Goal: Information Seeking & Learning: Learn about a topic

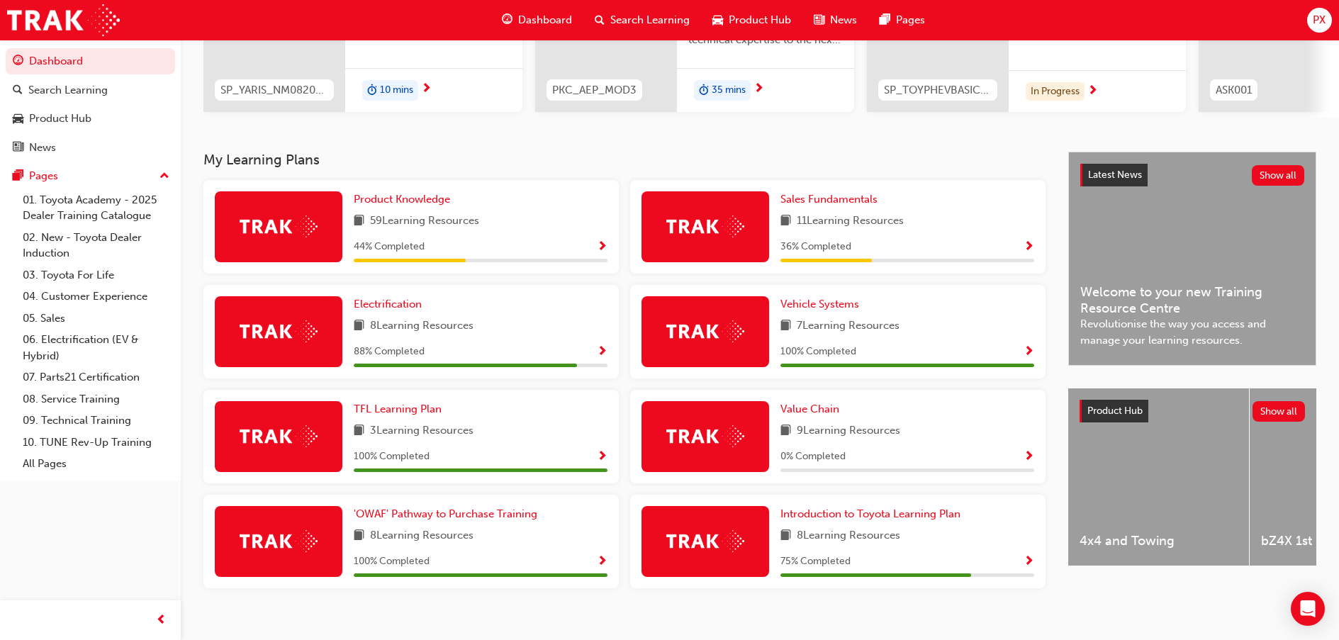
scroll to position [232, 0]
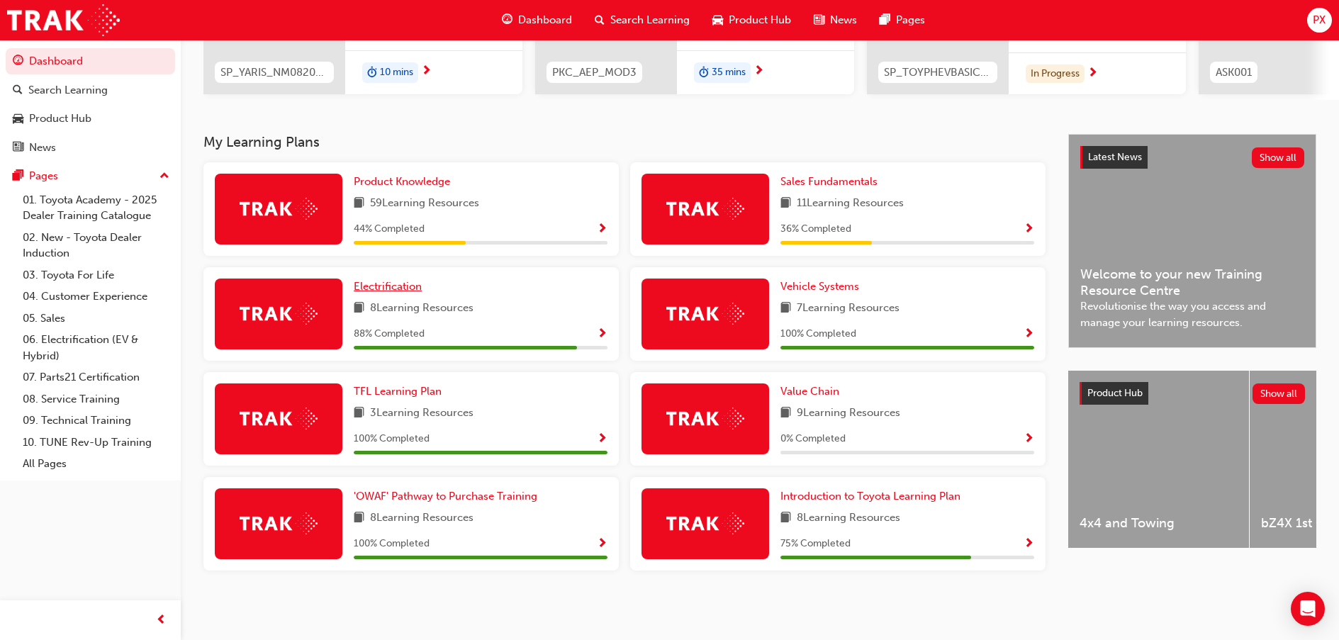
click at [391, 284] on span "Electrification" at bounding box center [388, 286] width 68 height 13
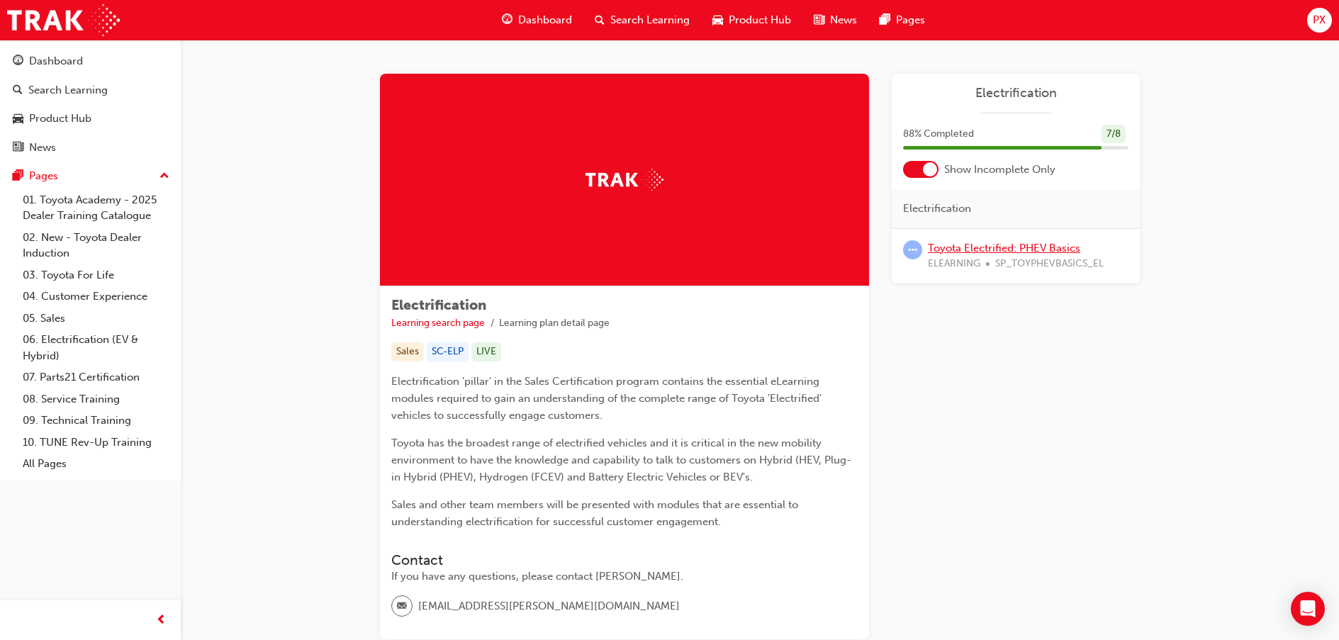
click at [1006, 245] on link "Toyota Electrified: PHEV Basics" at bounding box center [1004, 248] width 152 height 13
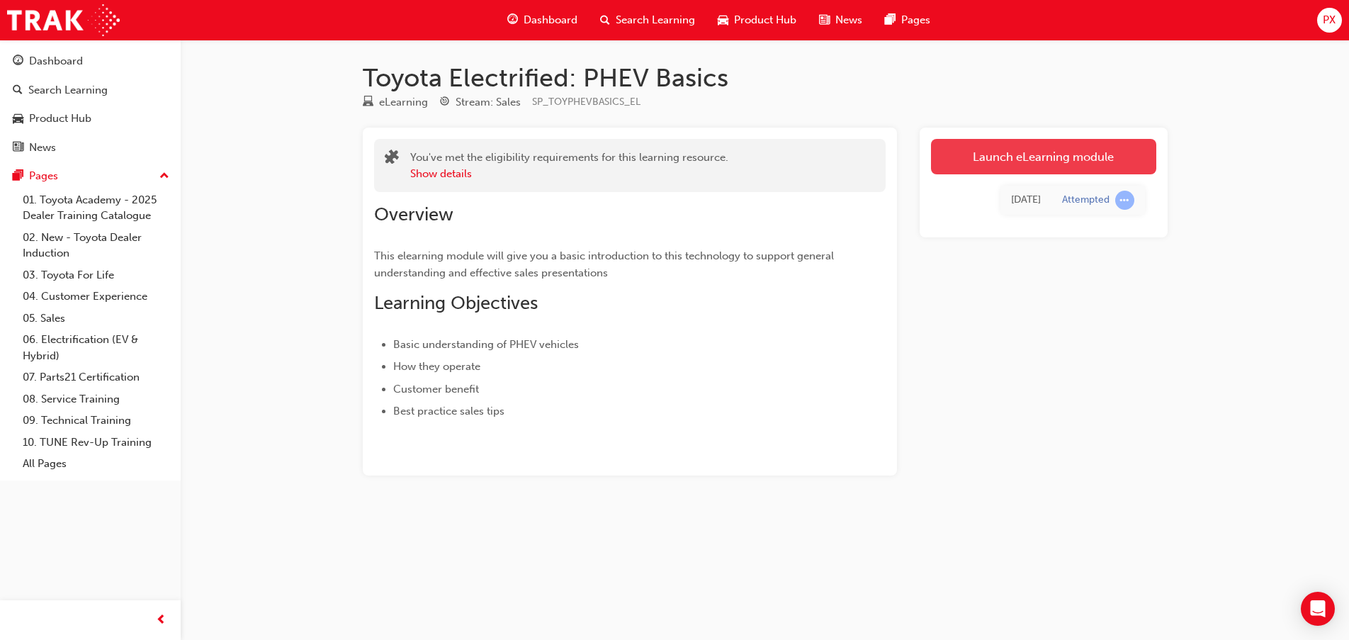
click at [1035, 153] on link "Launch eLearning module" at bounding box center [1043, 156] width 225 height 35
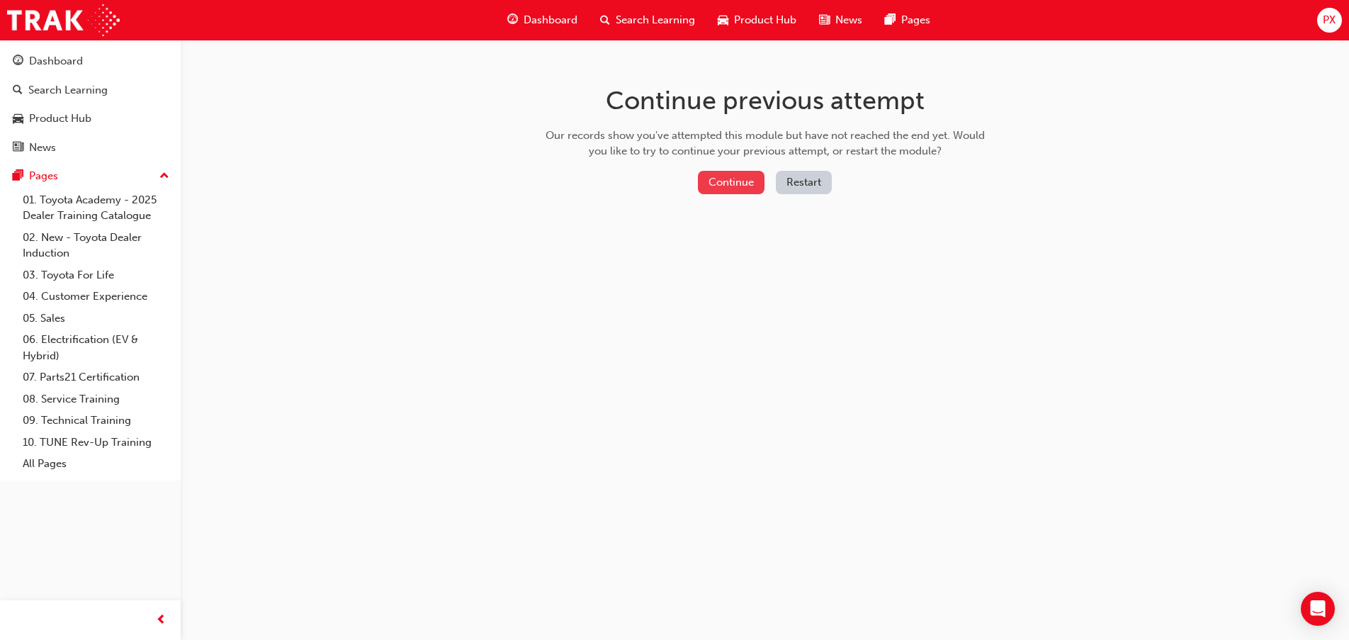
click at [745, 184] on button "Continue" at bounding box center [731, 182] width 67 height 23
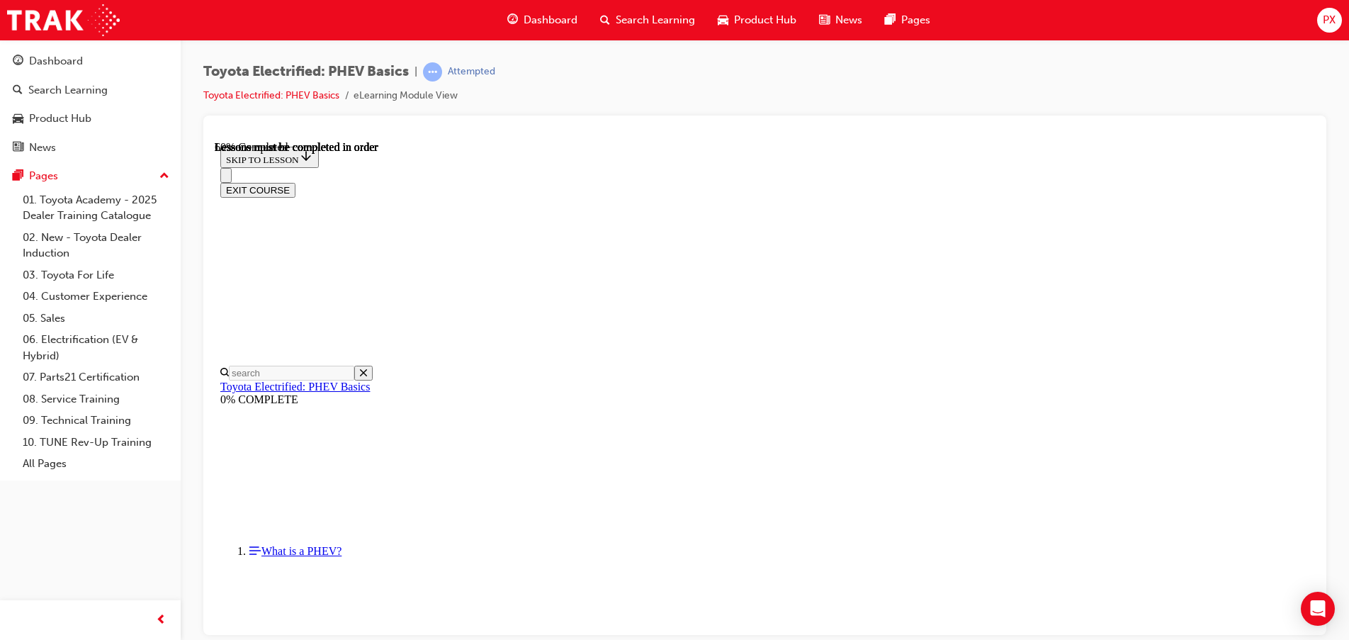
scroll to position [115, 0]
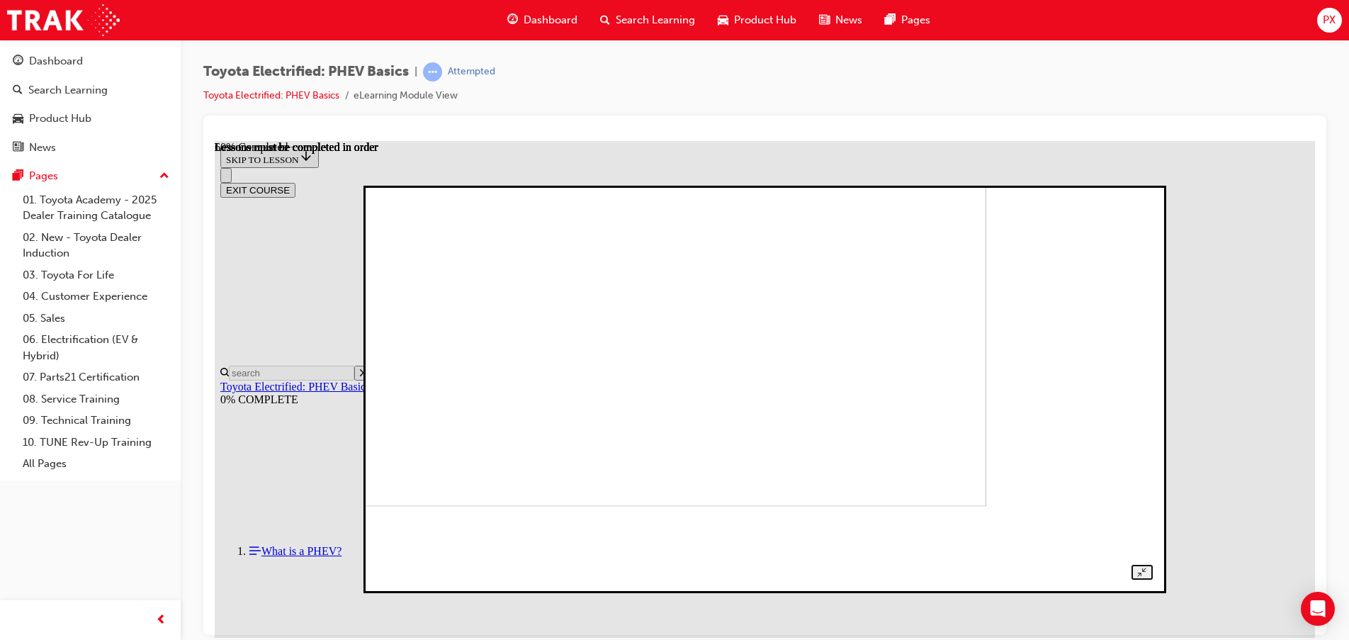
click at [797, 313] on img at bounding box center [609, 317] width 755 height 377
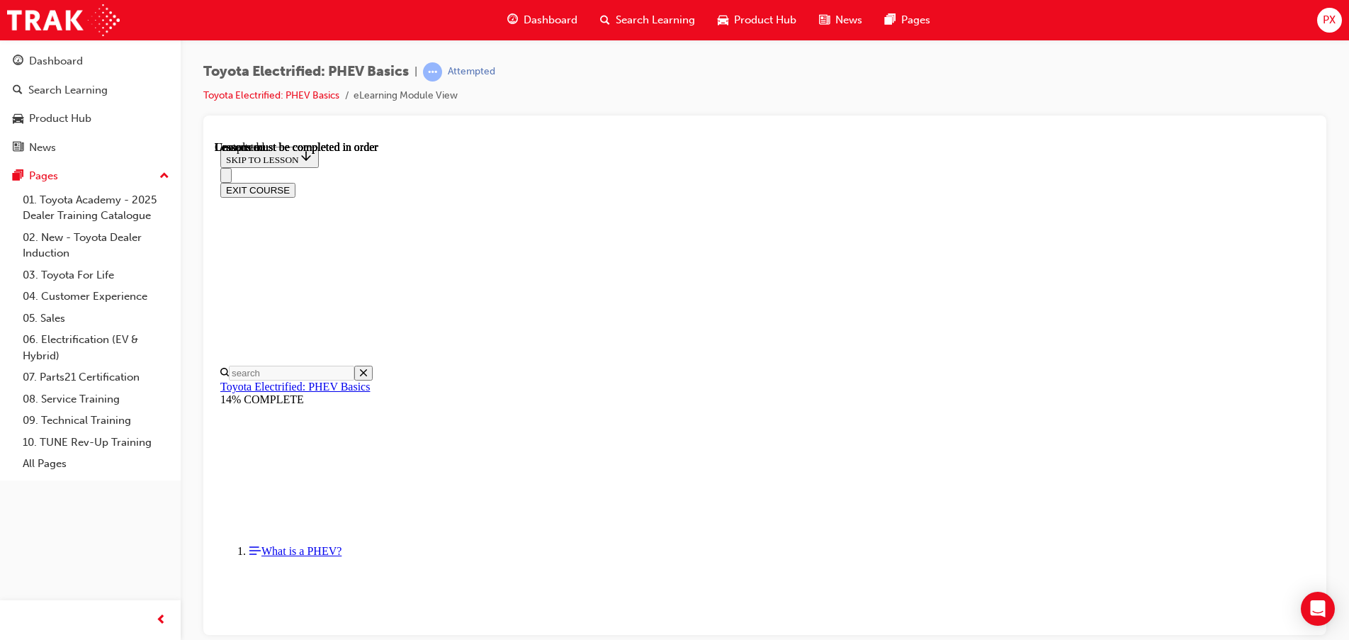
drag, startPoint x: 867, startPoint y: 350, endPoint x: 872, endPoint y: 344, distance: 8.5
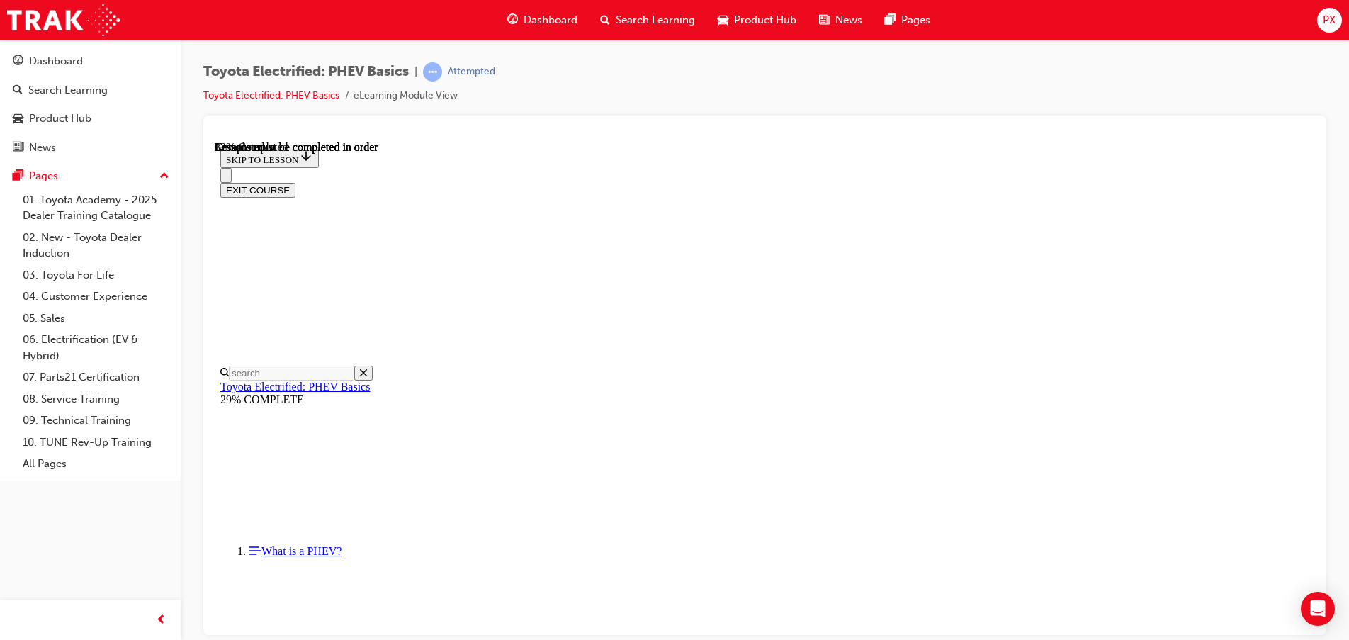
scroll to position [0, 0]
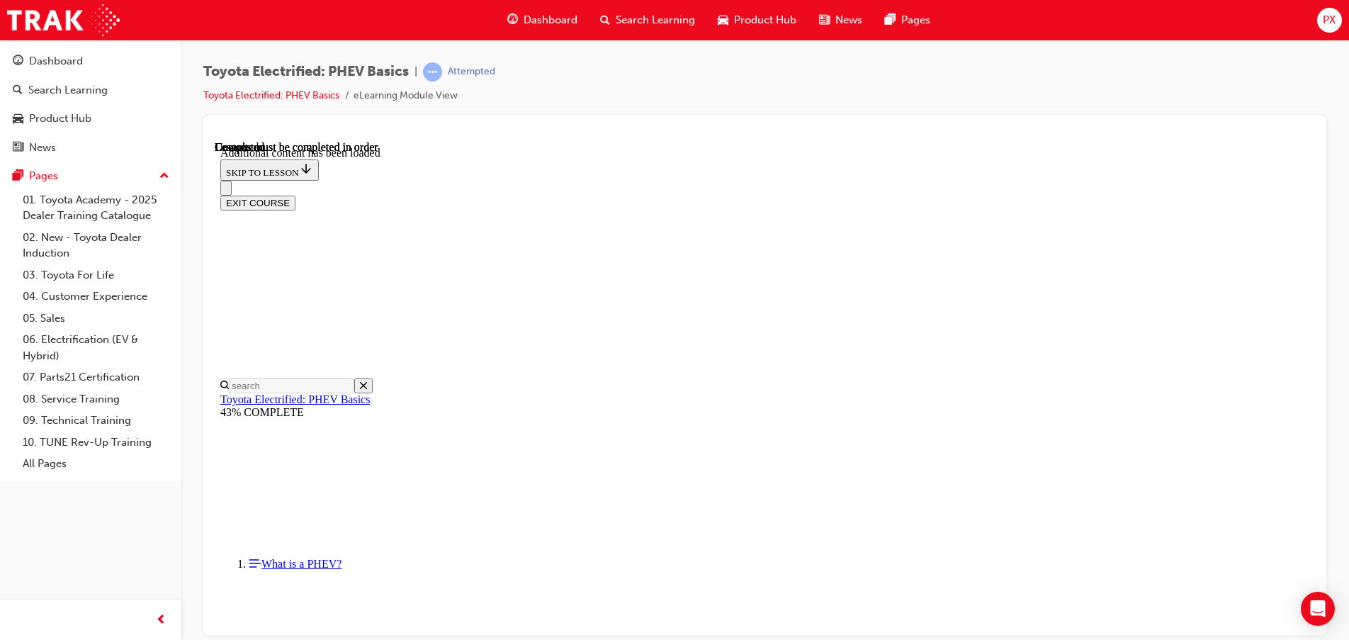
scroll to position [309, 0]
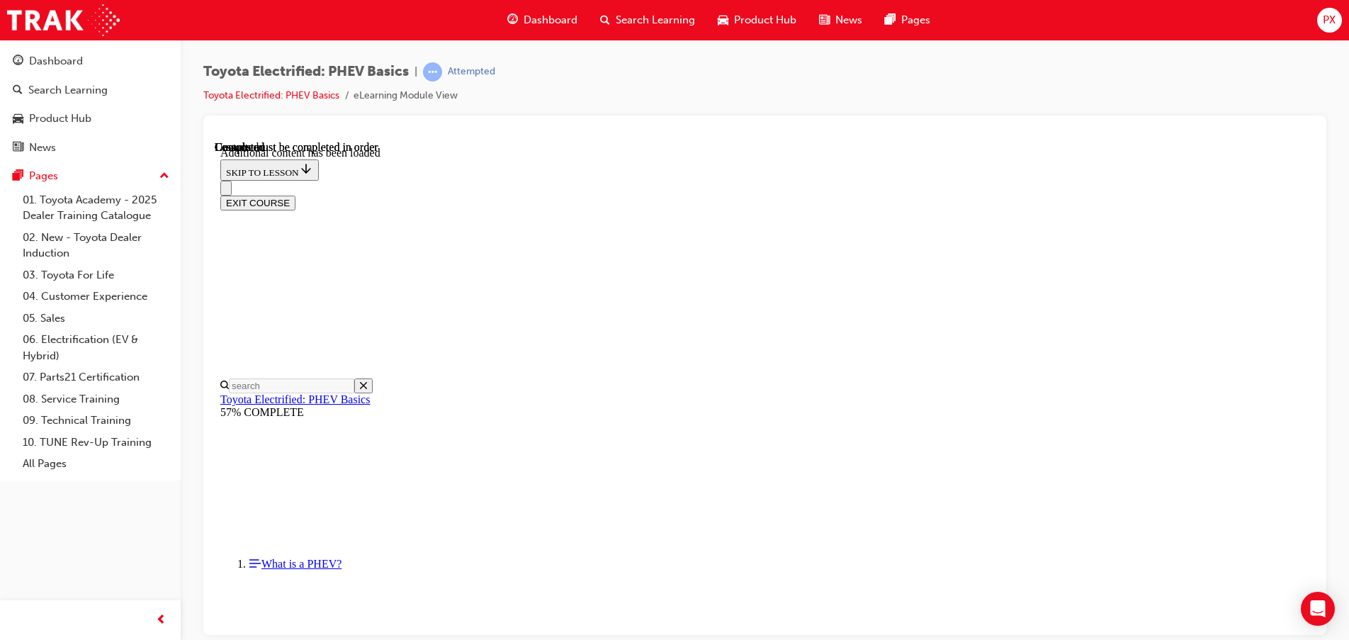
scroll to position [1461, 0]
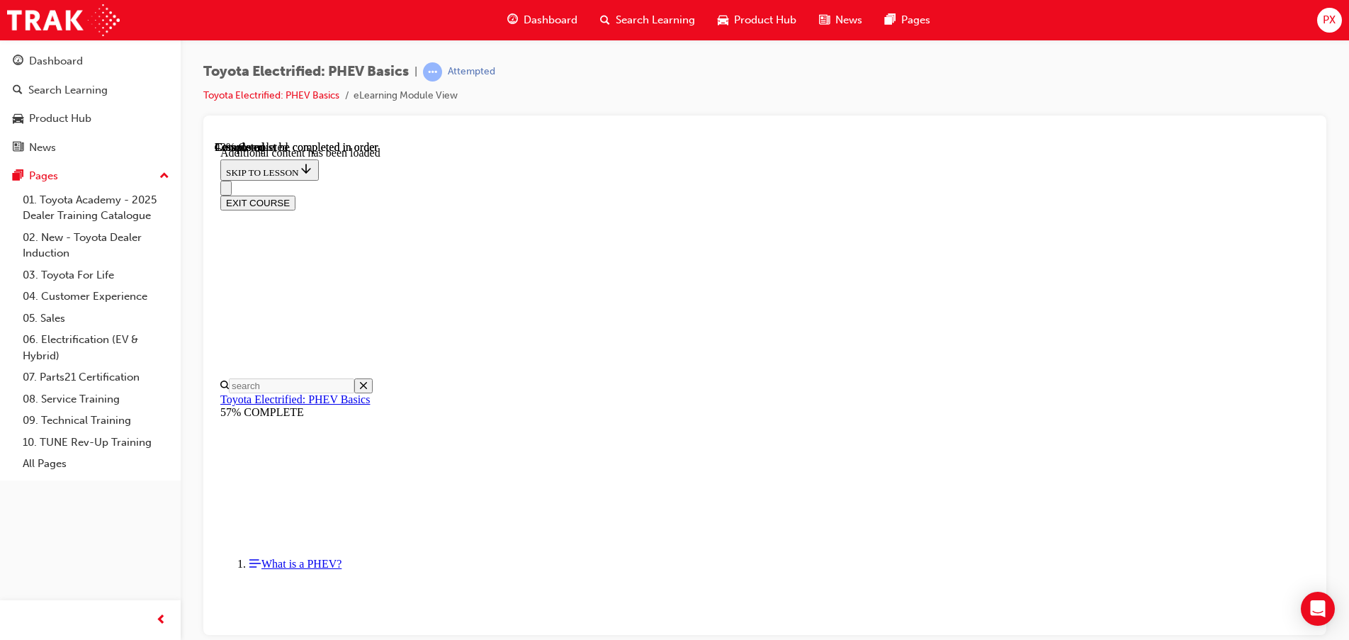
scroll to position [295, 0]
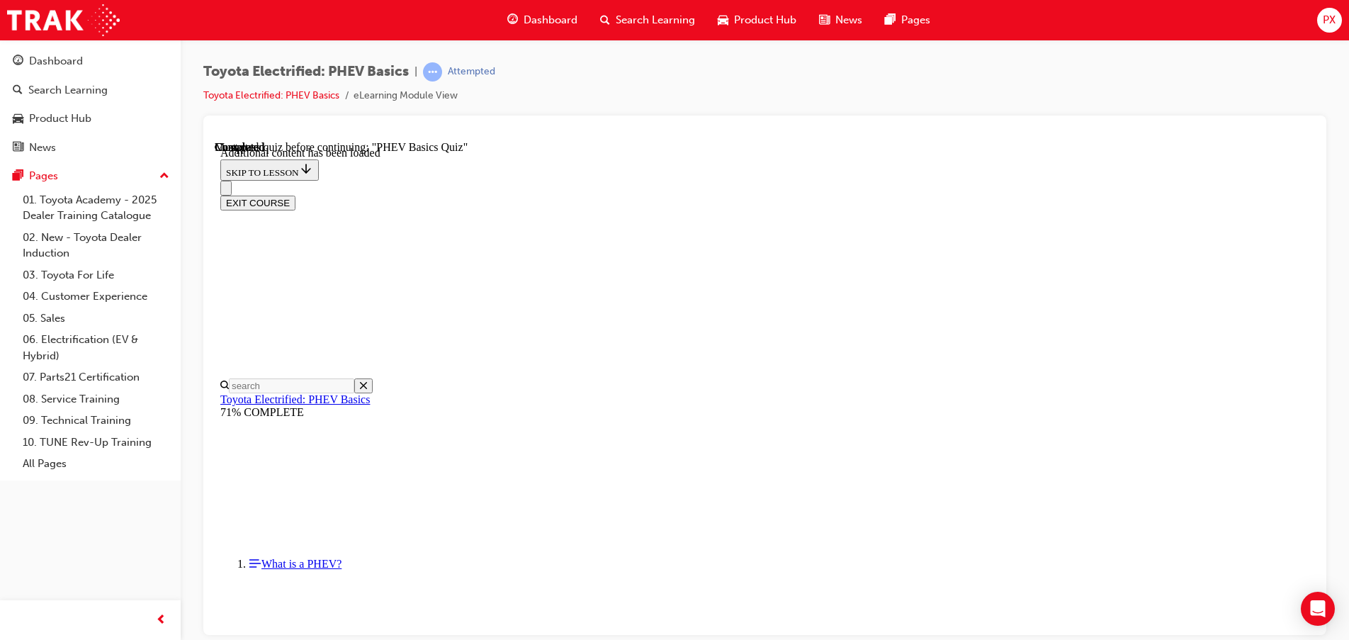
scroll to position [44, 0]
radio input "true"
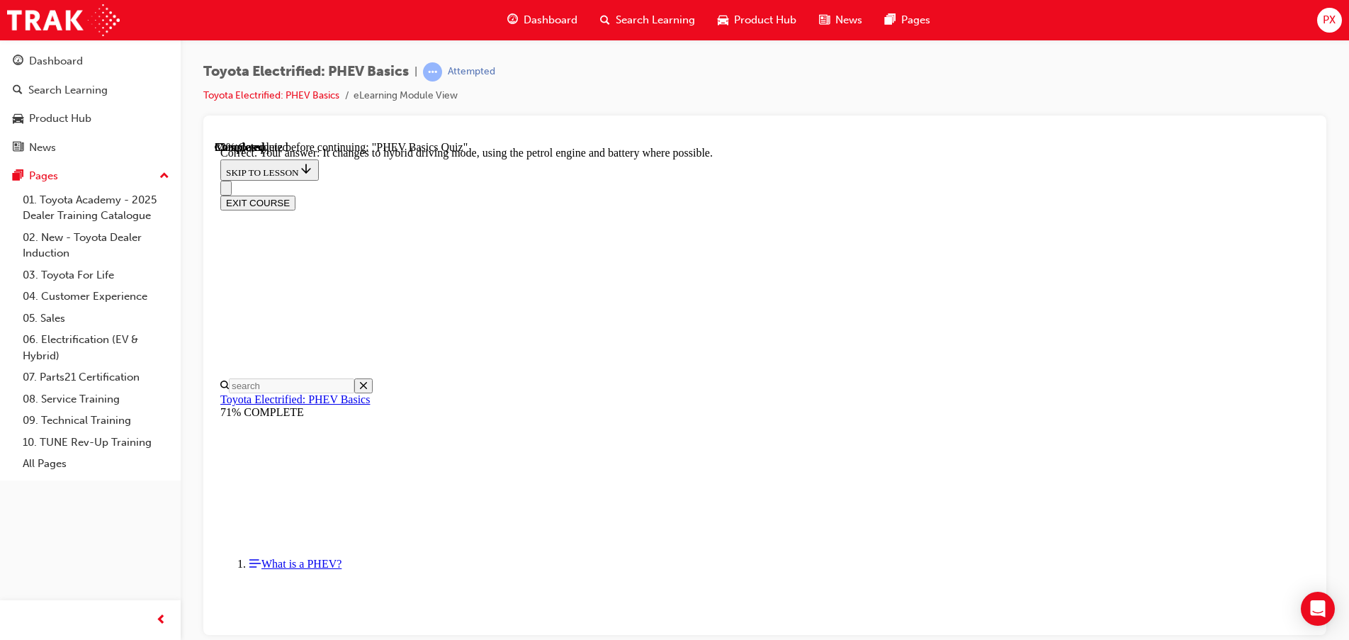
radio input "true"
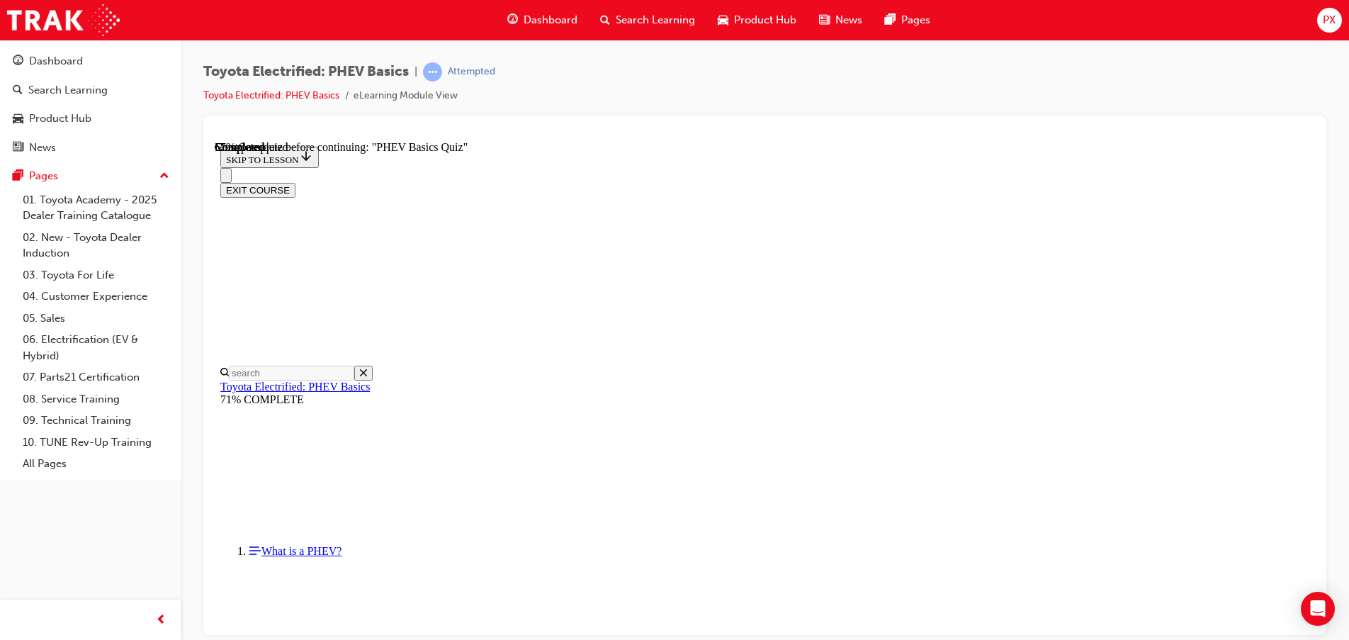
scroll to position [86, 0]
radio input "true"
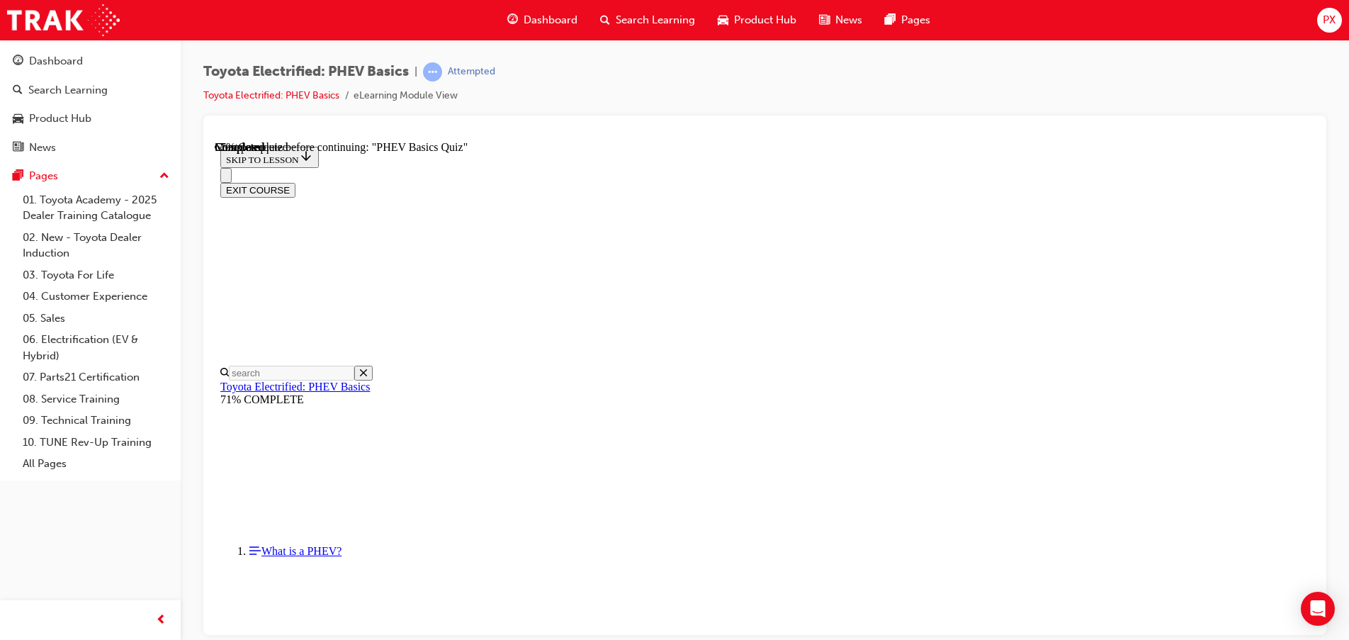
radio input "true"
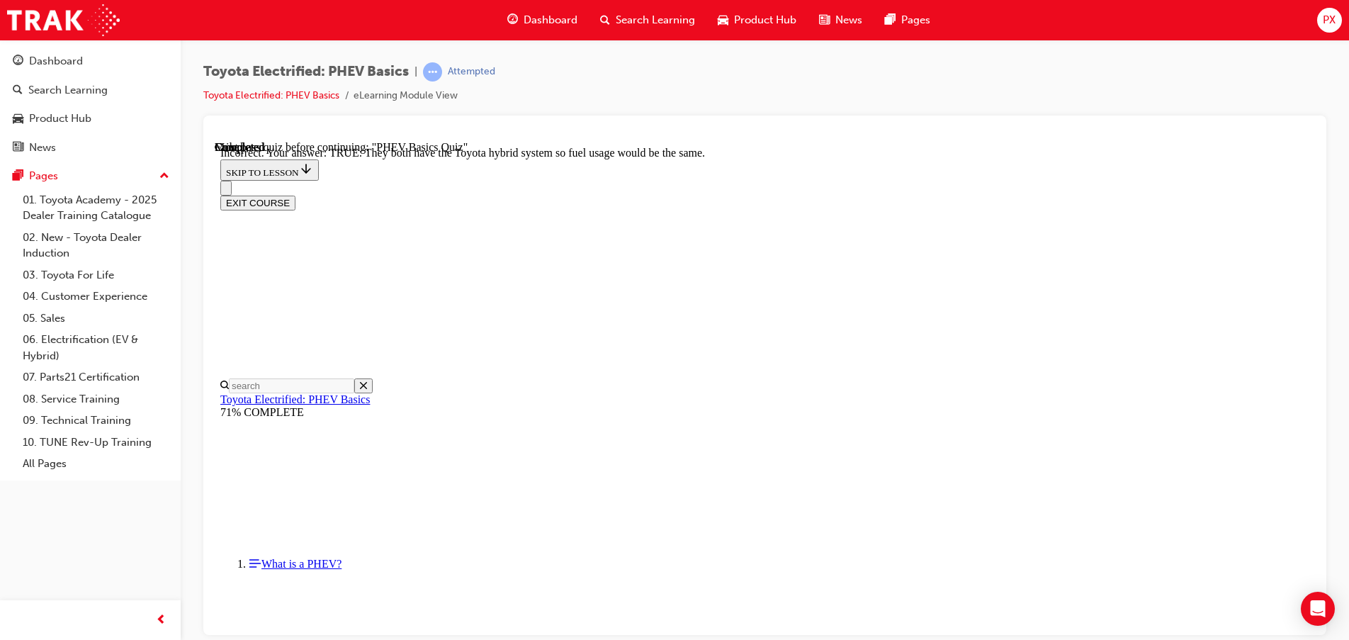
scroll to position [255, 0]
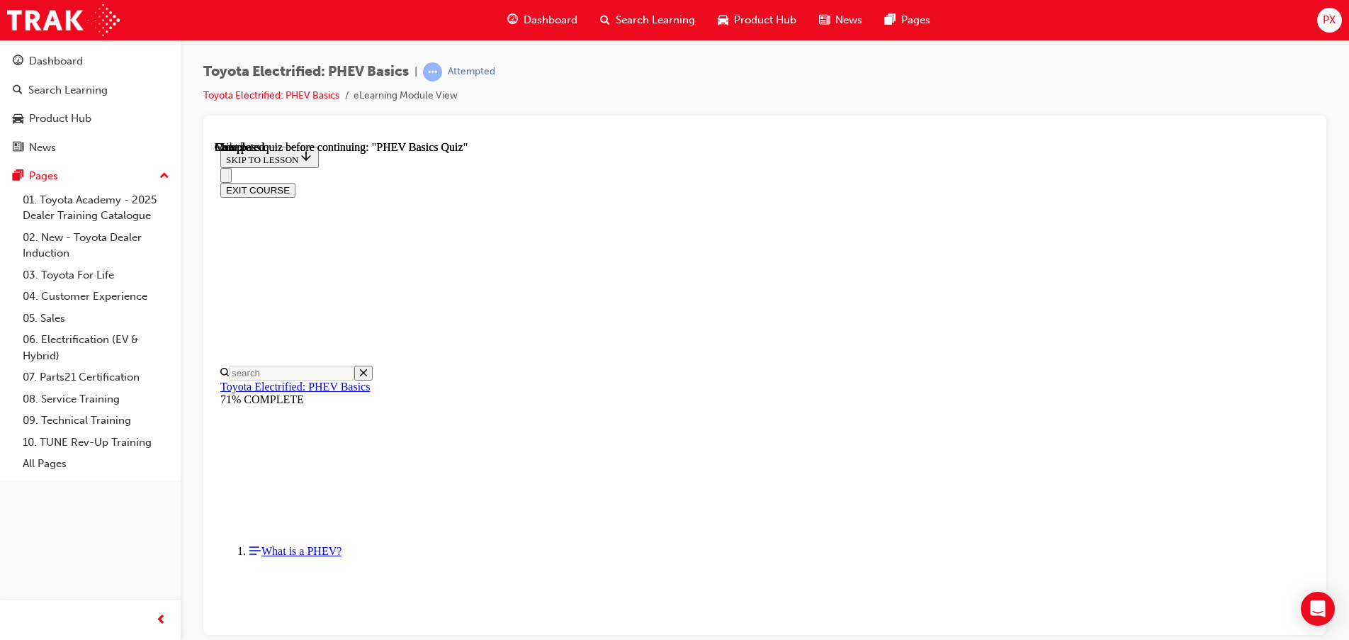
scroll to position [273, 0]
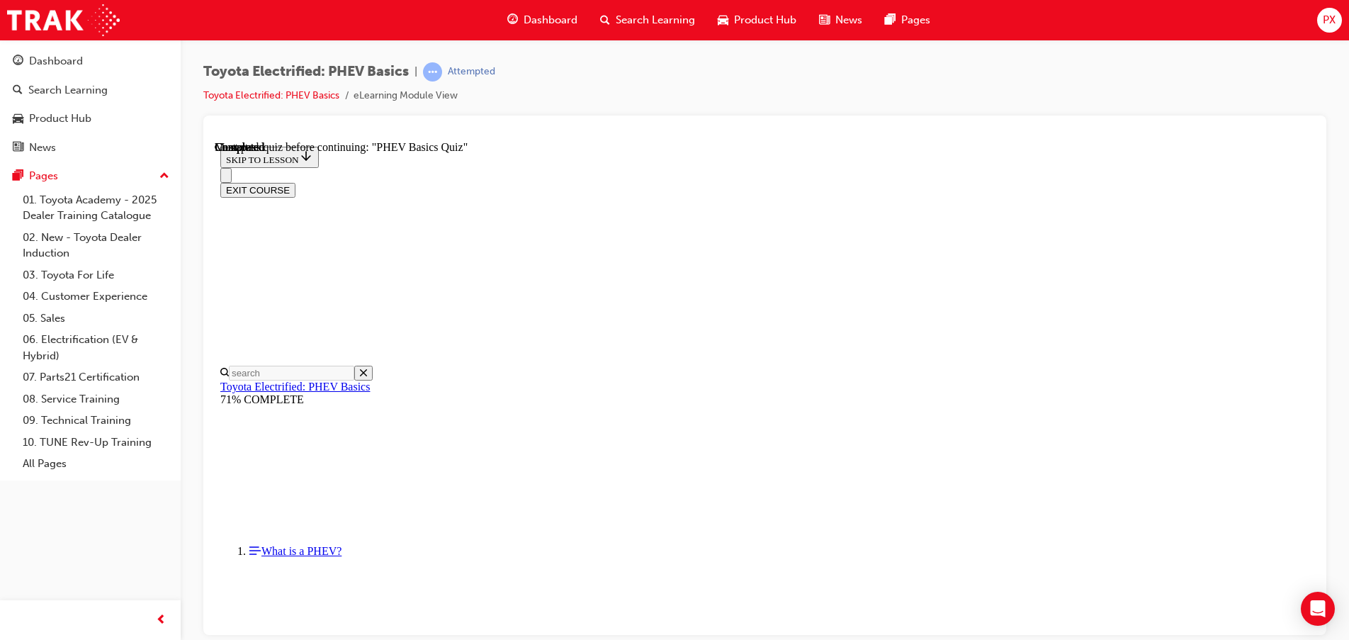
radio input "true"
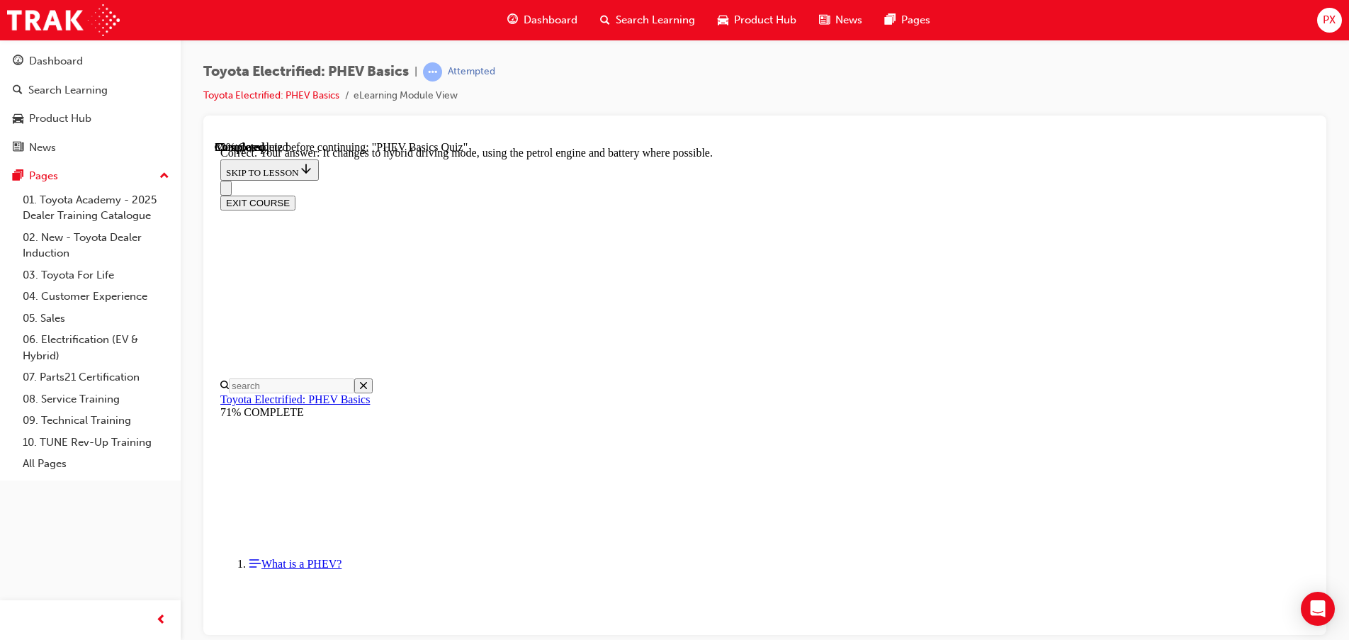
scroll to position [164, 0]
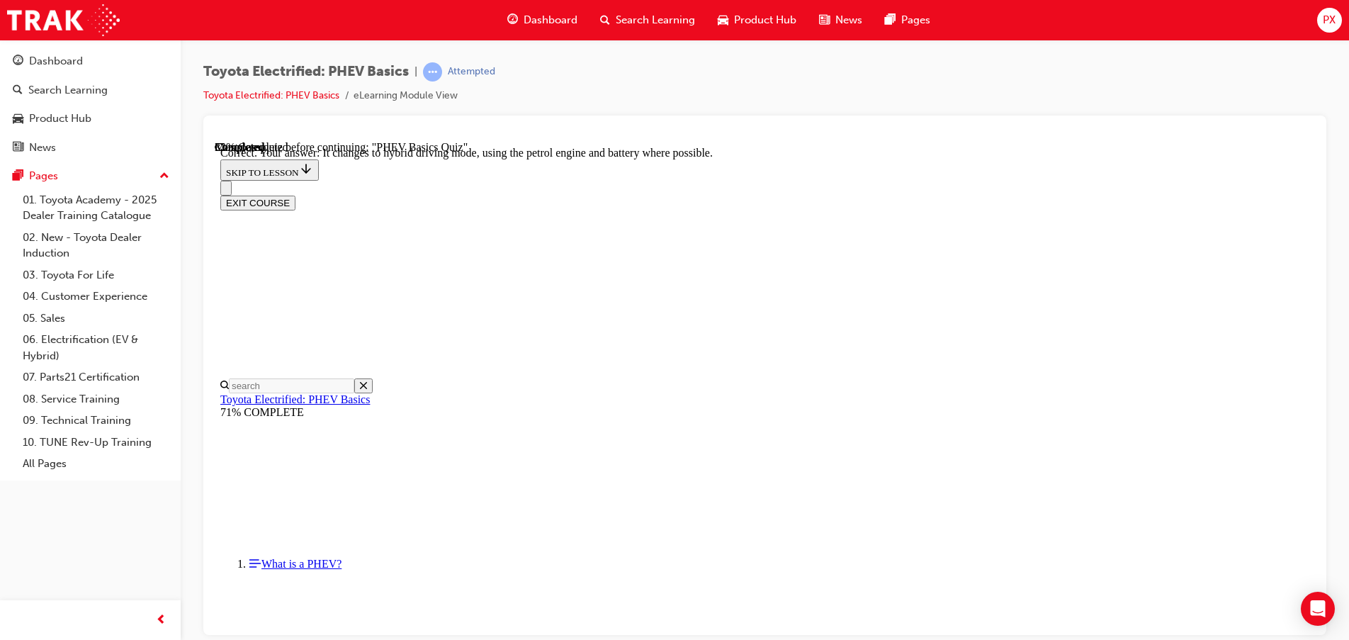
radio input "true"
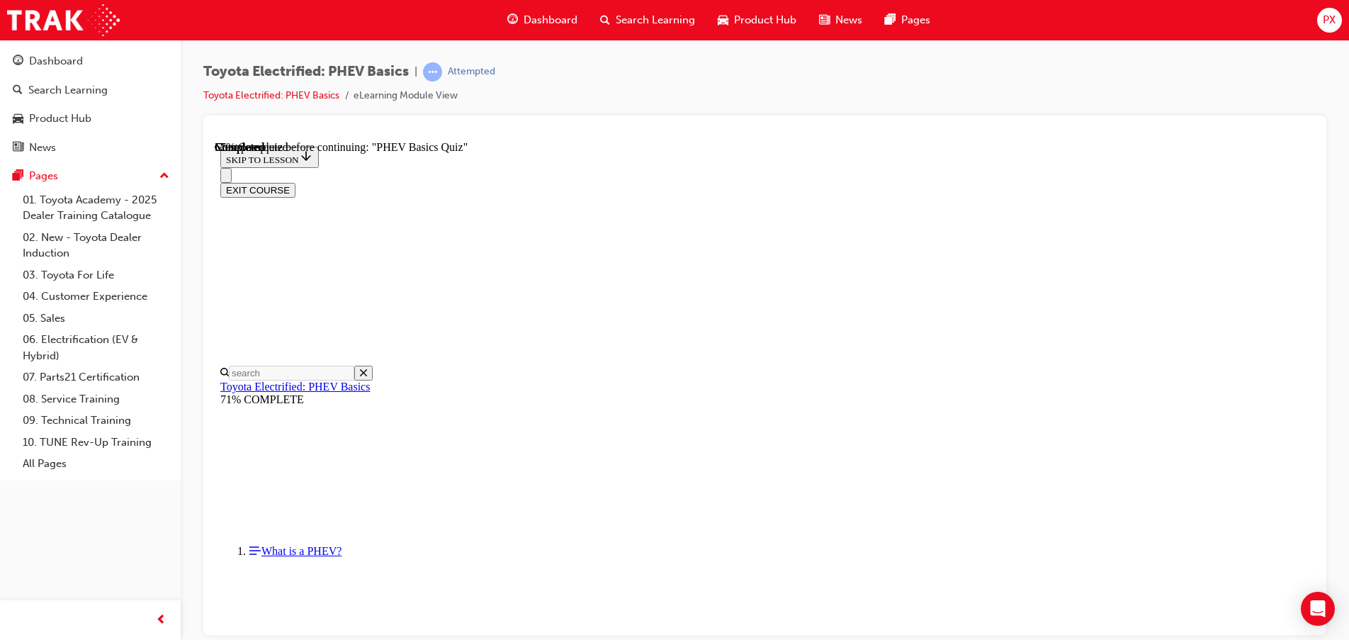
radio input "true"
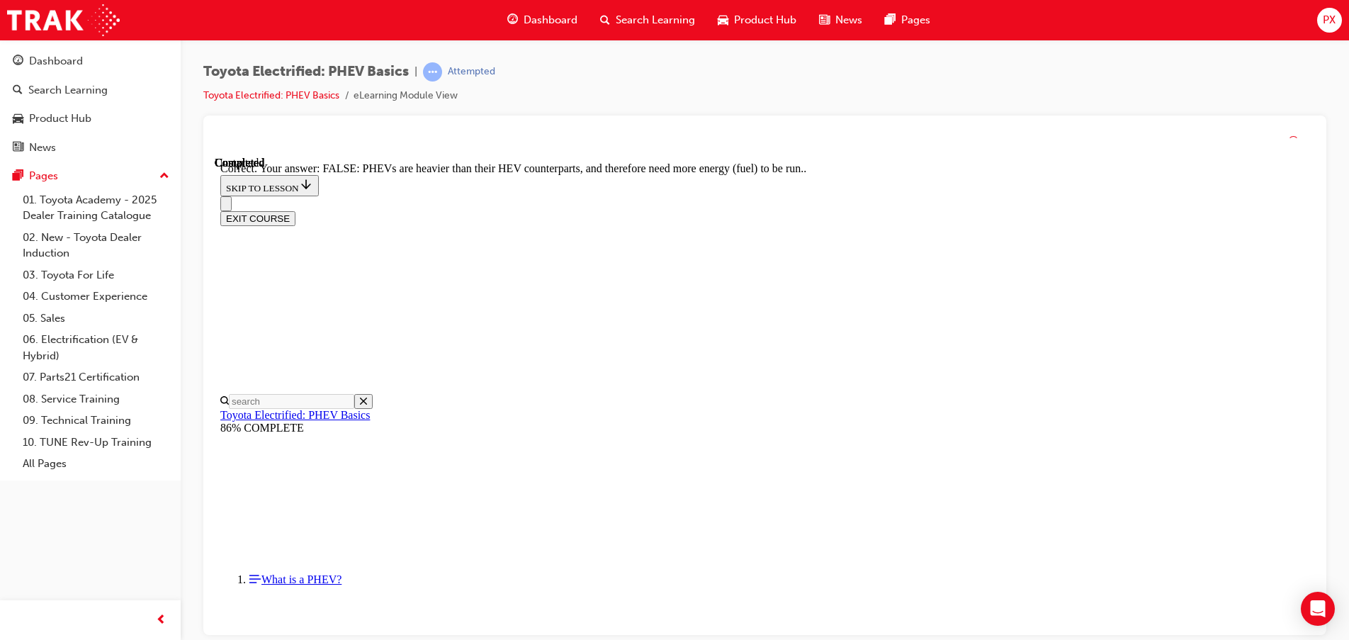
scroll to position [255, 0]
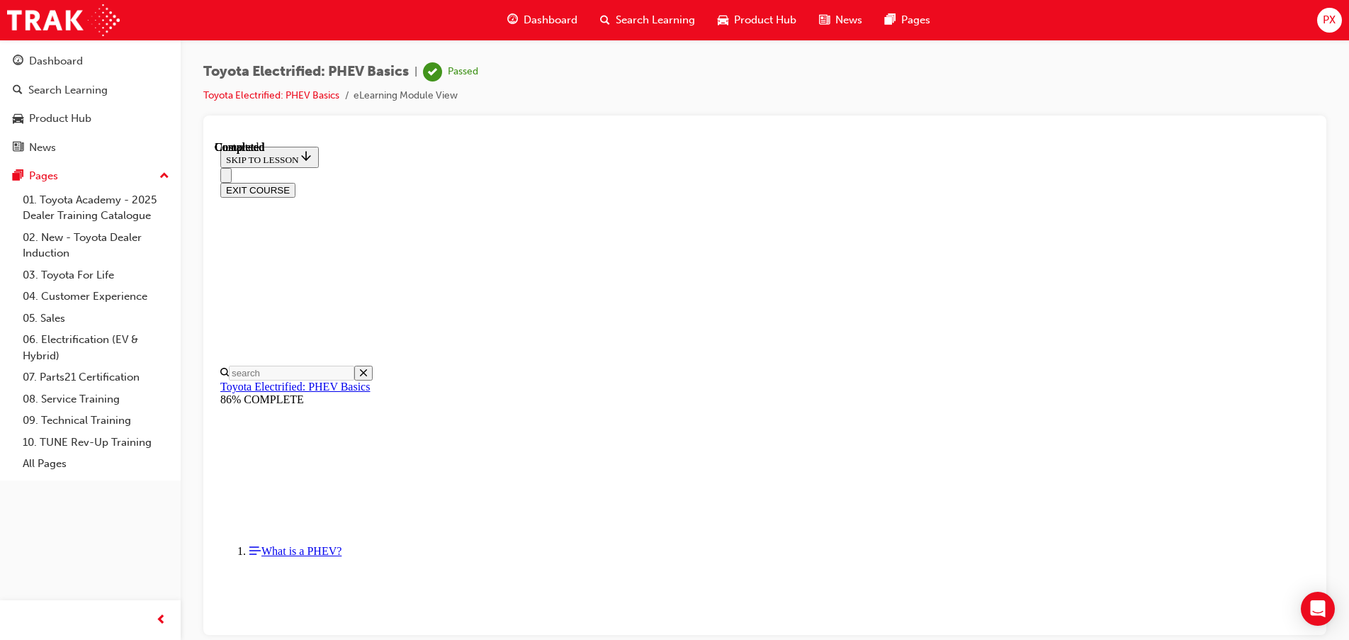
scroll to position [273, 0]
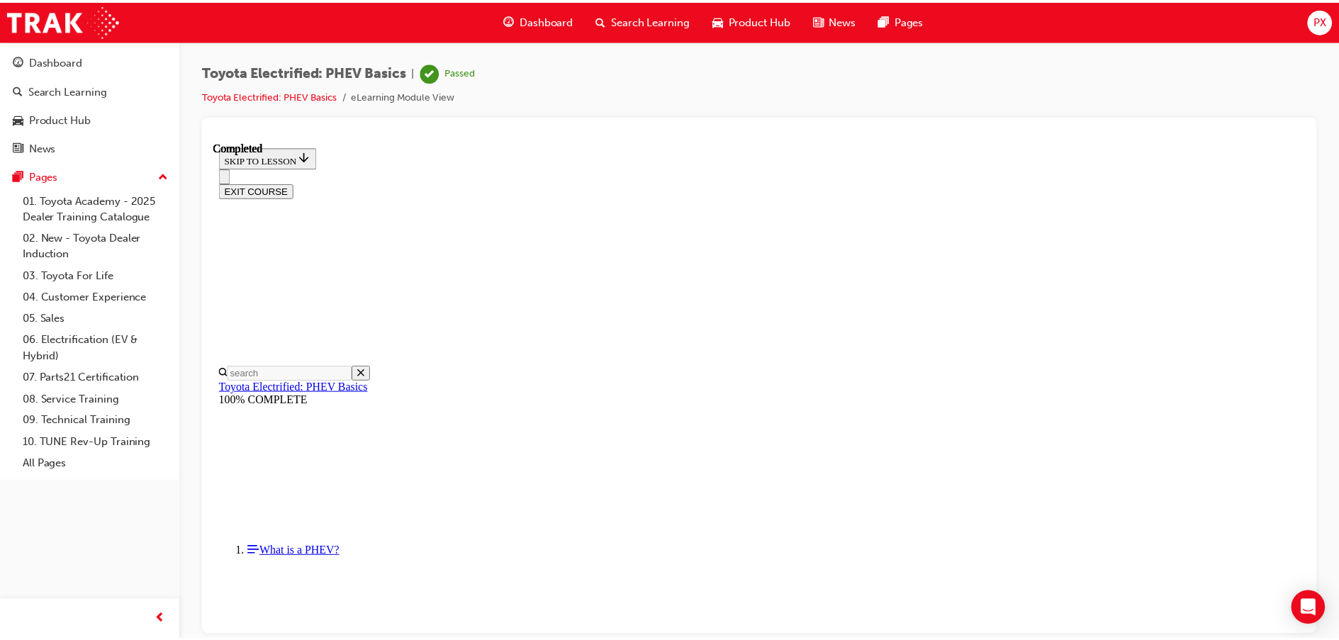
scroll to position [44, 0]
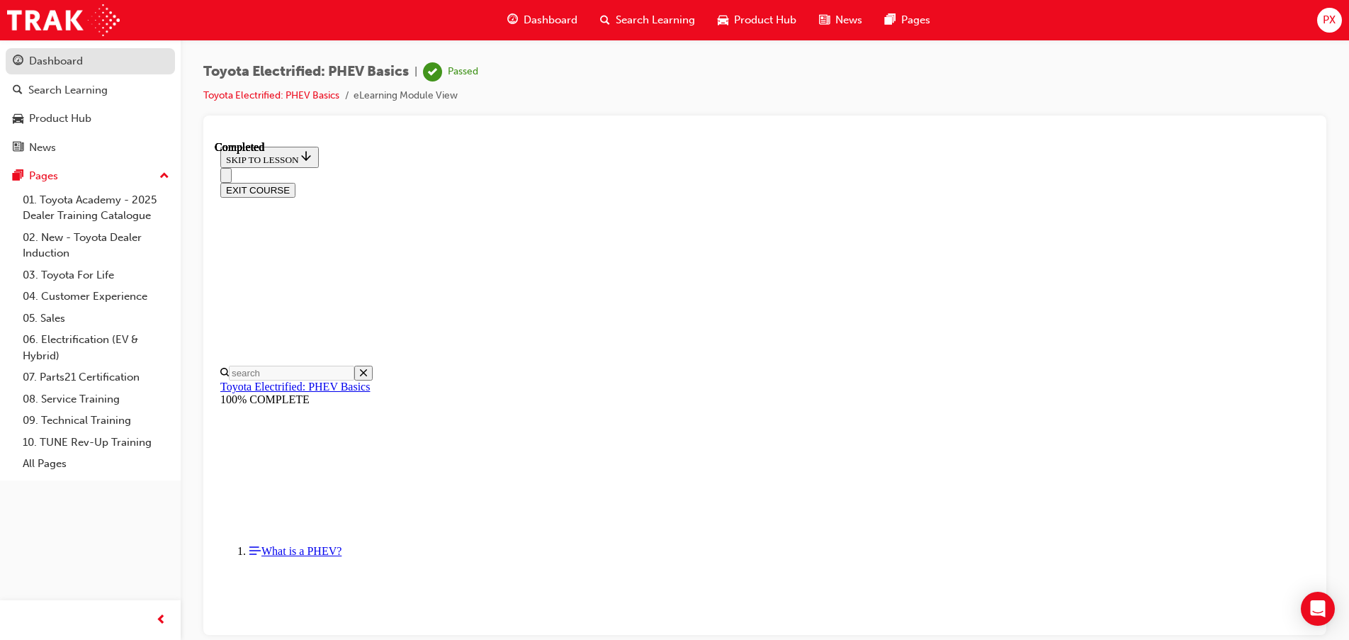
click at [69, 63] on div "Dashboard" at bounding box center [56, 61] width 54 height 16
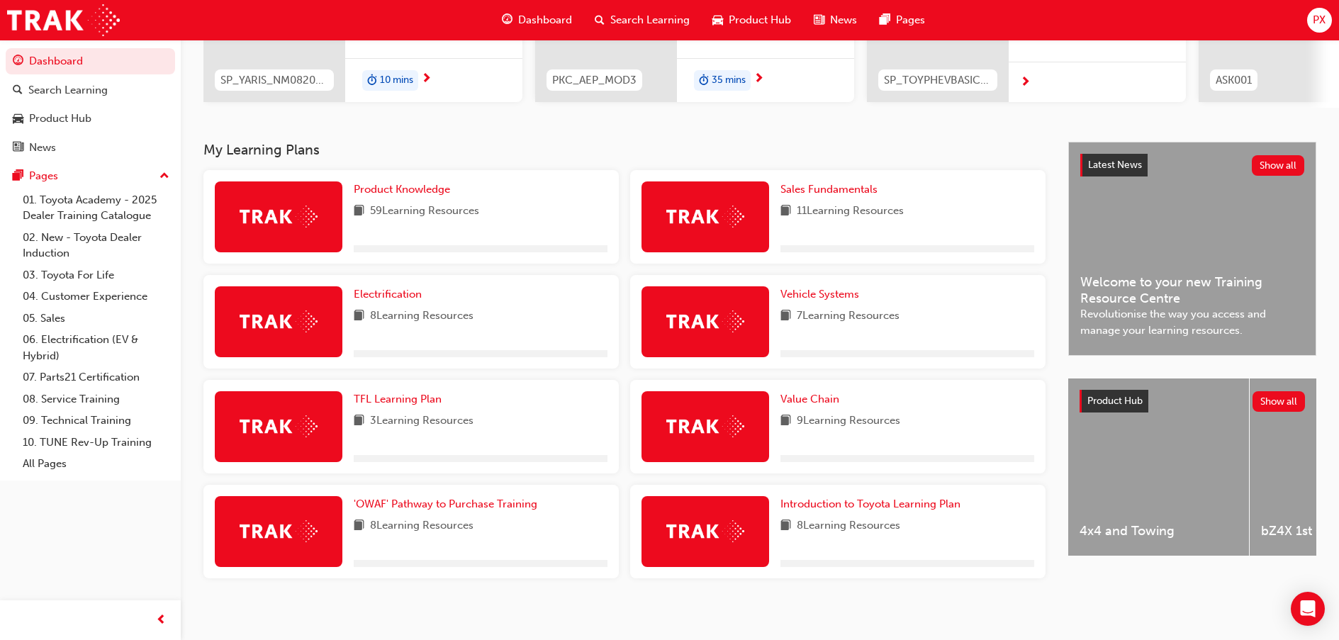
scroll to position [232, 0]
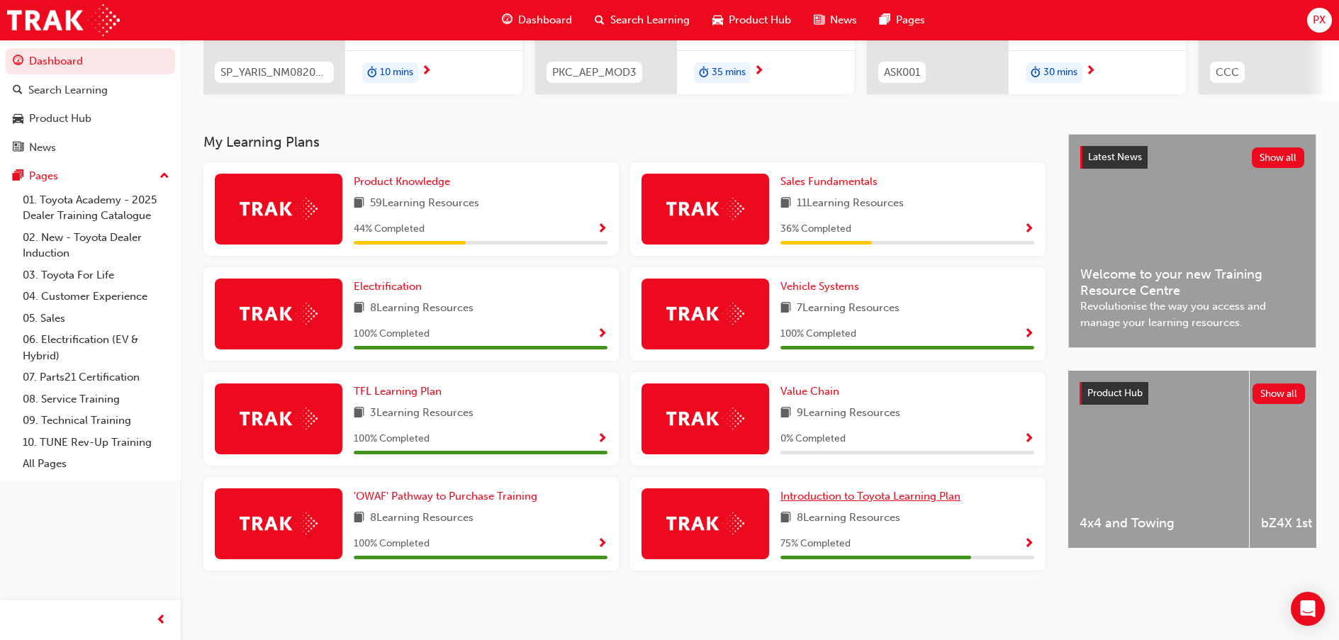
click at [896, 497] on span "Introduction to Toyota Learning Plan" at bounding box center [870, 496] width 180 height 13
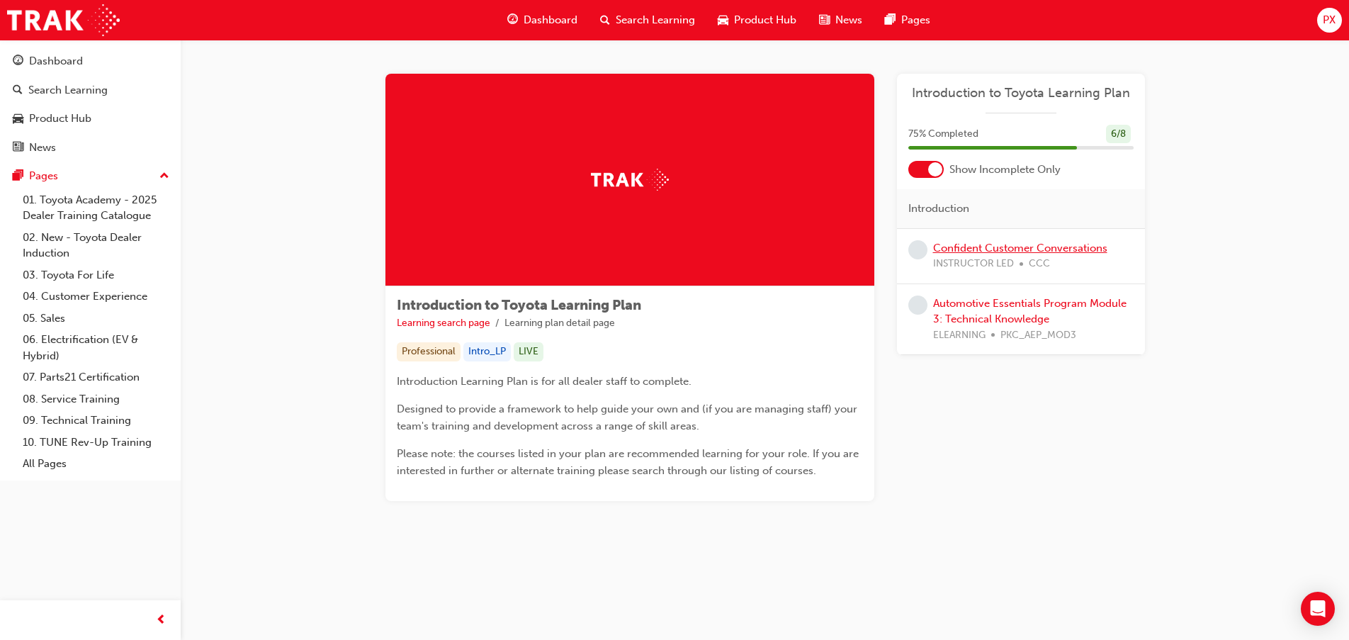
click at [1028, 244] on link "Confident Customer Conversations" at bounding box center [1020, 248] width 174 height 13
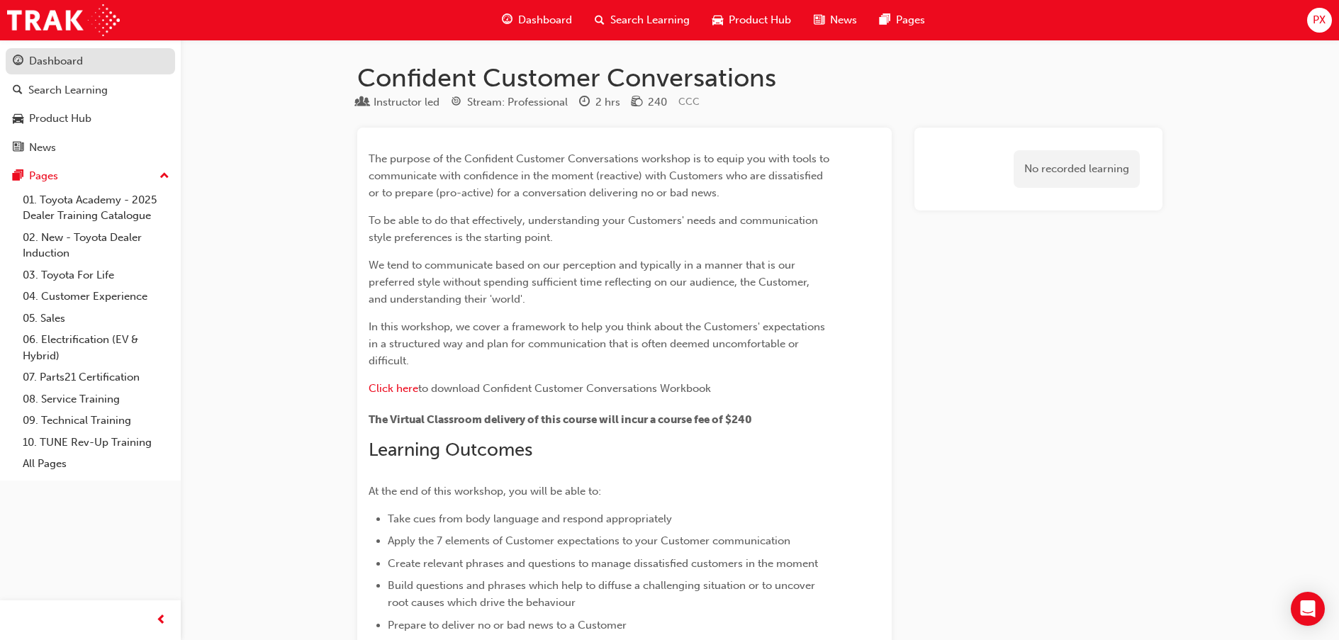
click at [35, 54] on div "Dashboard" at bounding box center [56, 61] width 54 height 16
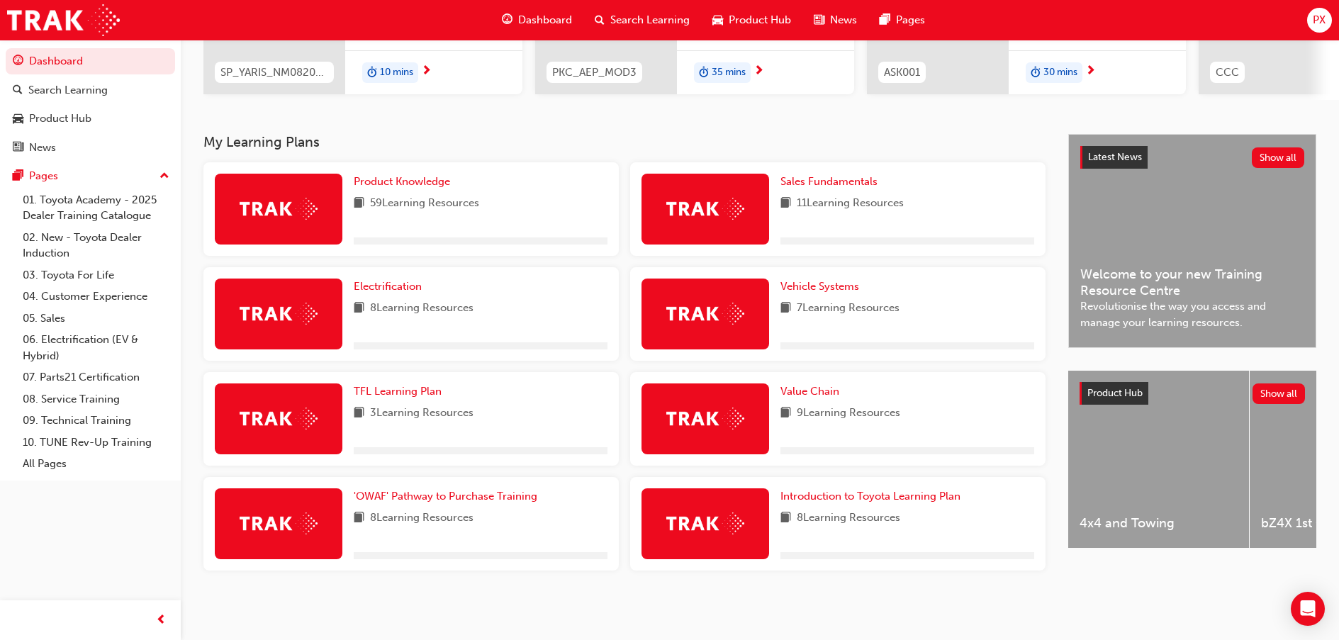
scroll to position [232, 0]
click at [838, 496] on span "Introduction to Toyota Learning Plan" at bounding box center [870, 496] width 180 height 13
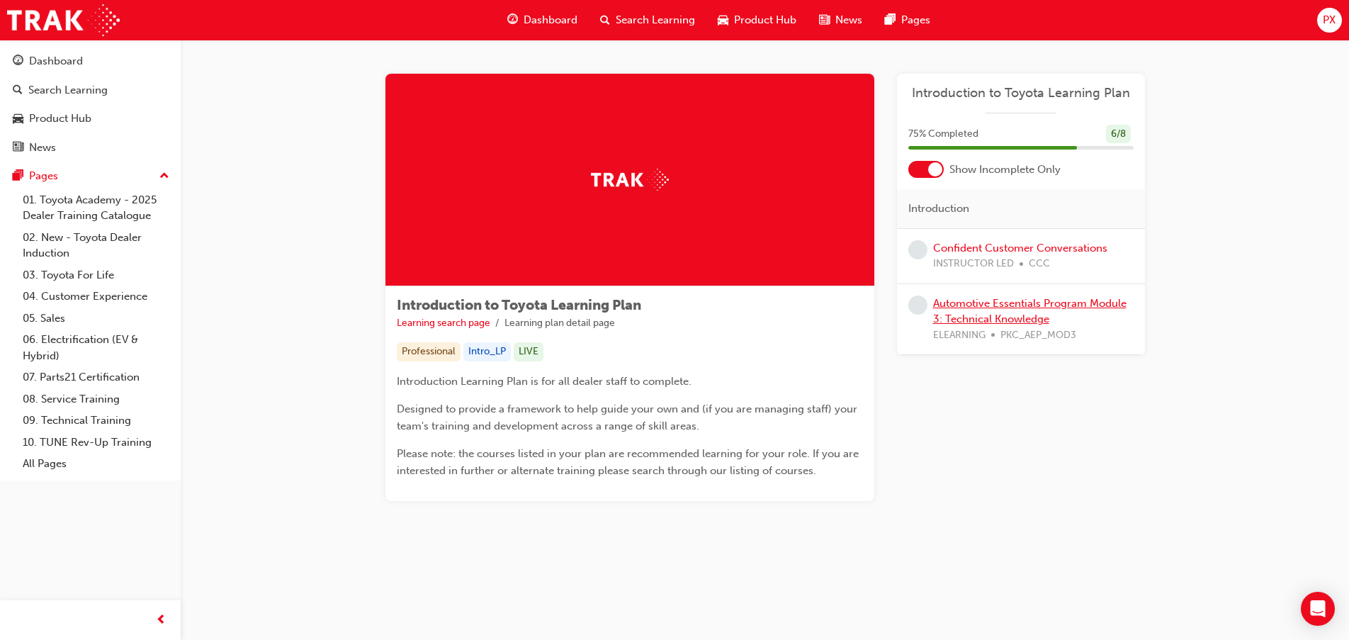
click at [1004, 308] on link "Automotive Essentials Program Module 3: Technical Knowledge" at bounding box center [1029, 311] width 193 height 29
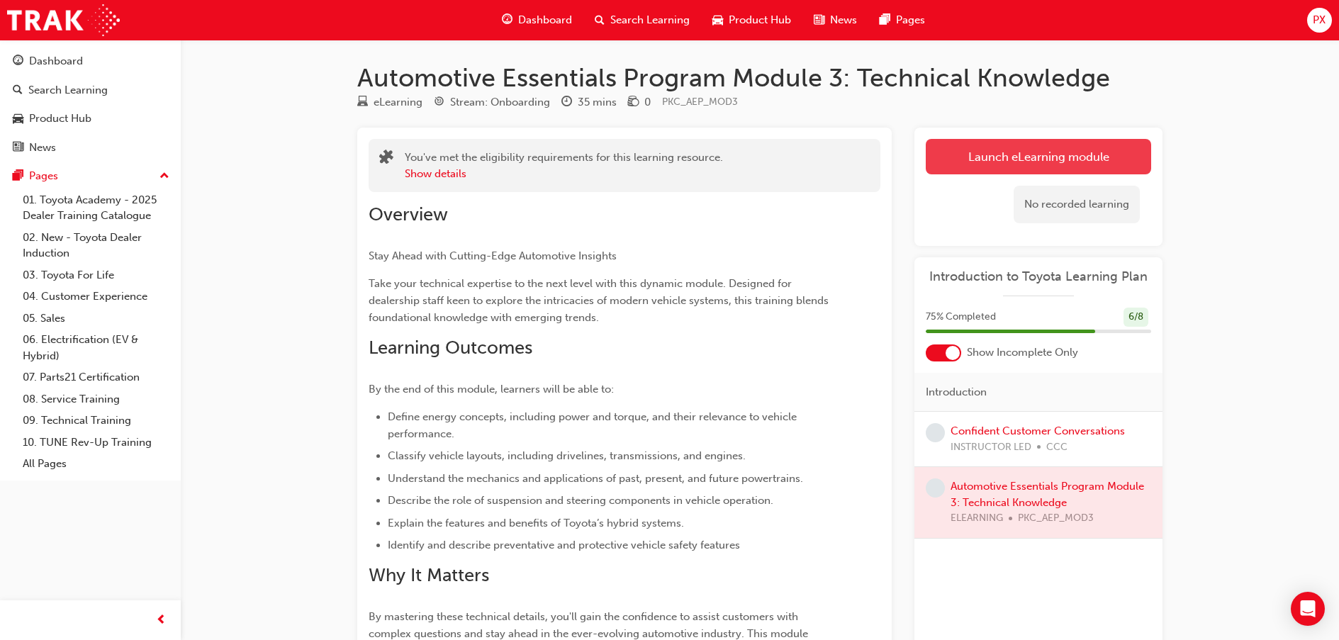
click at [1077, 154] on link "Launch eLearning module" at bounding box center [1038, 156] width 225 height 35
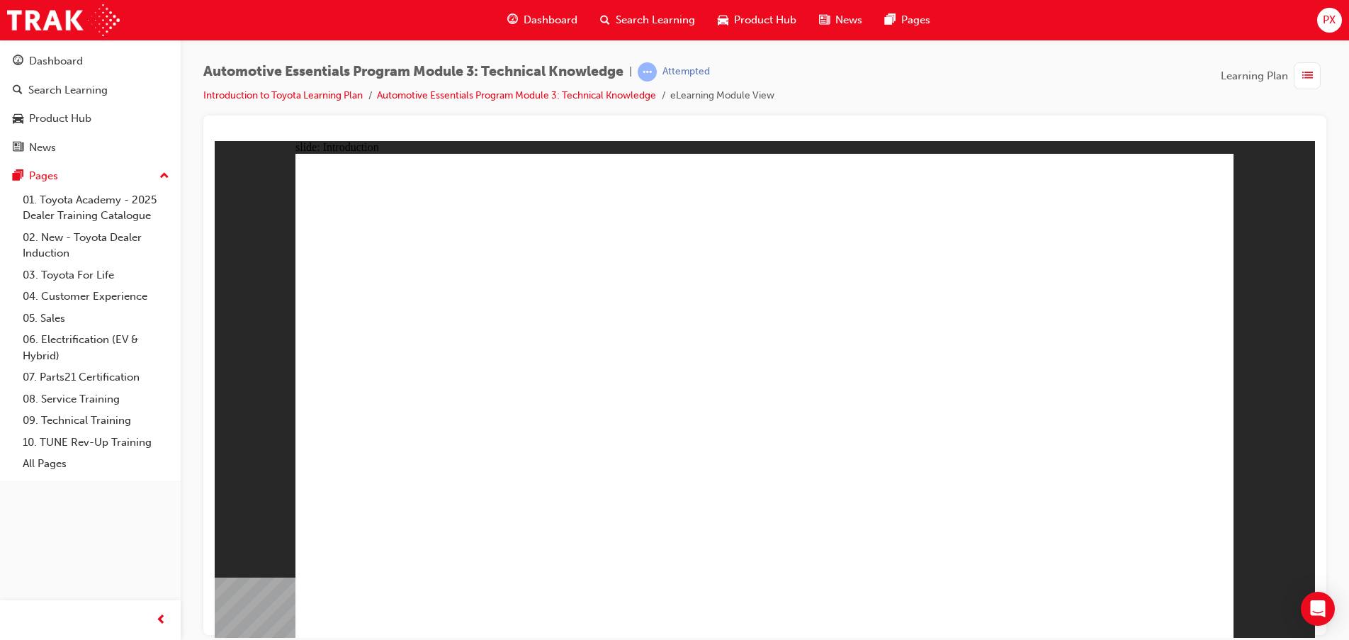
drag, startPoint x: 975, startPoint y: 544, endPoint x: 1047, endPoint y: 481, distance: 94.9
drag, startPoint x: 1065, startPoint y: 473, endPoint x: 1087, endPoint y: 390, distance: 85.8
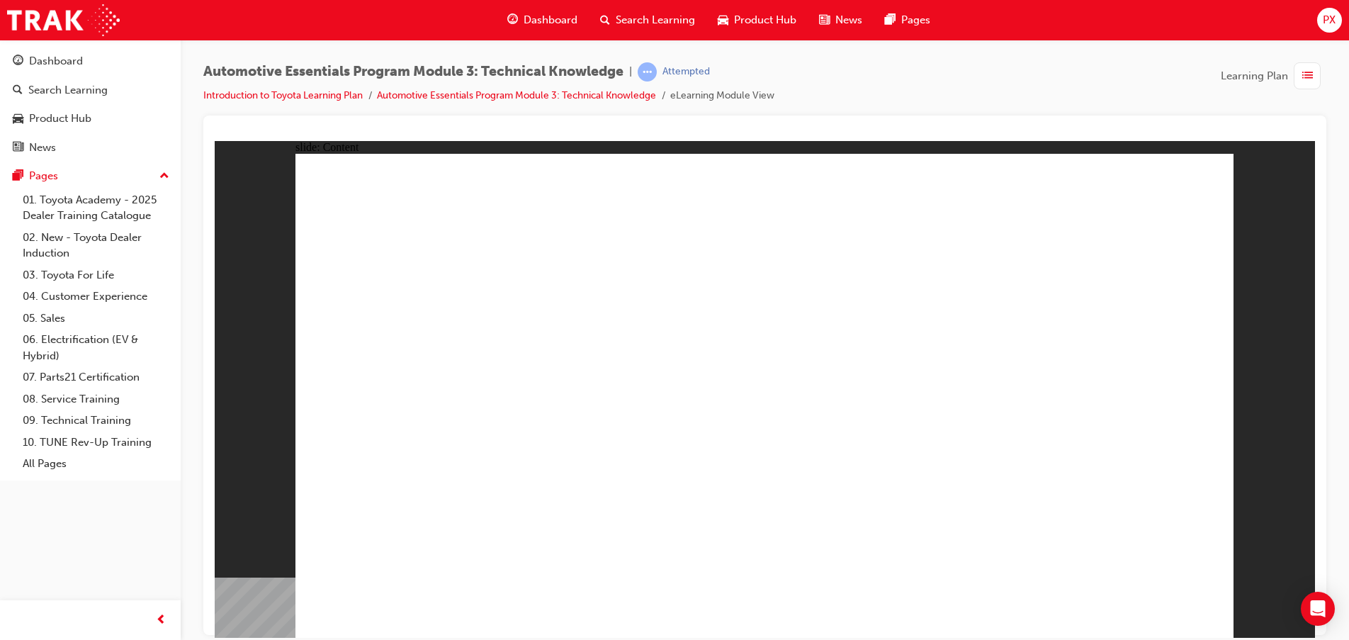
radio input "true"
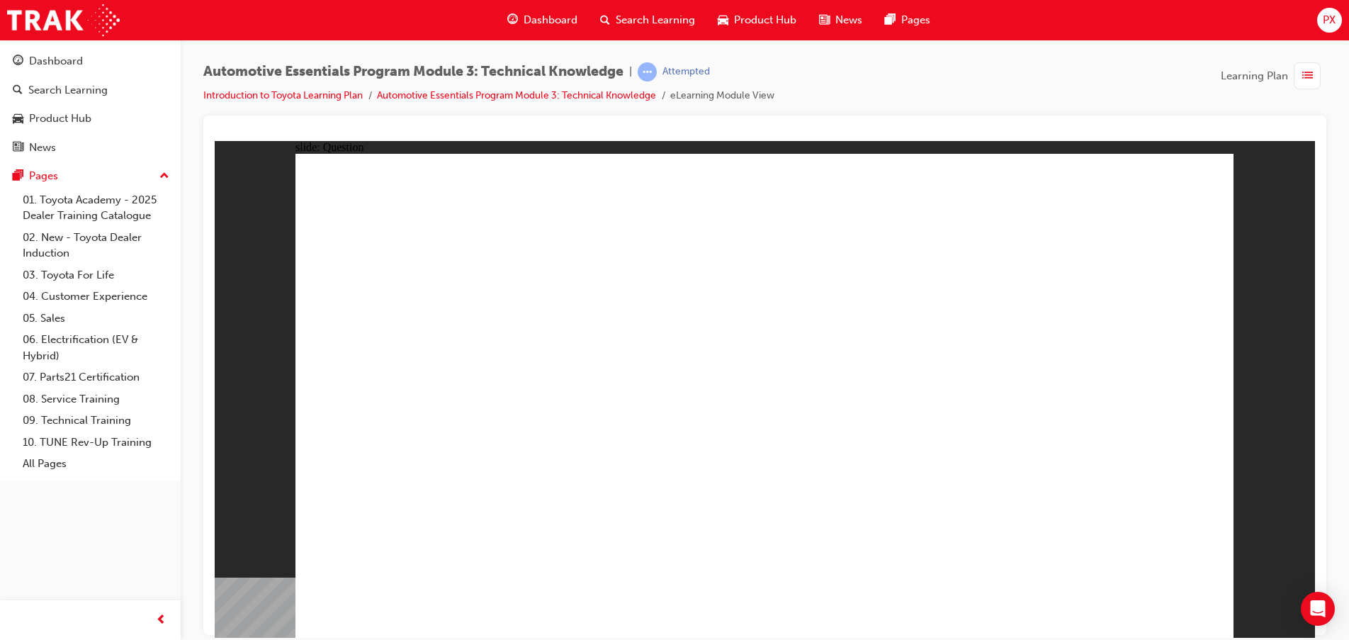
radio input "true"
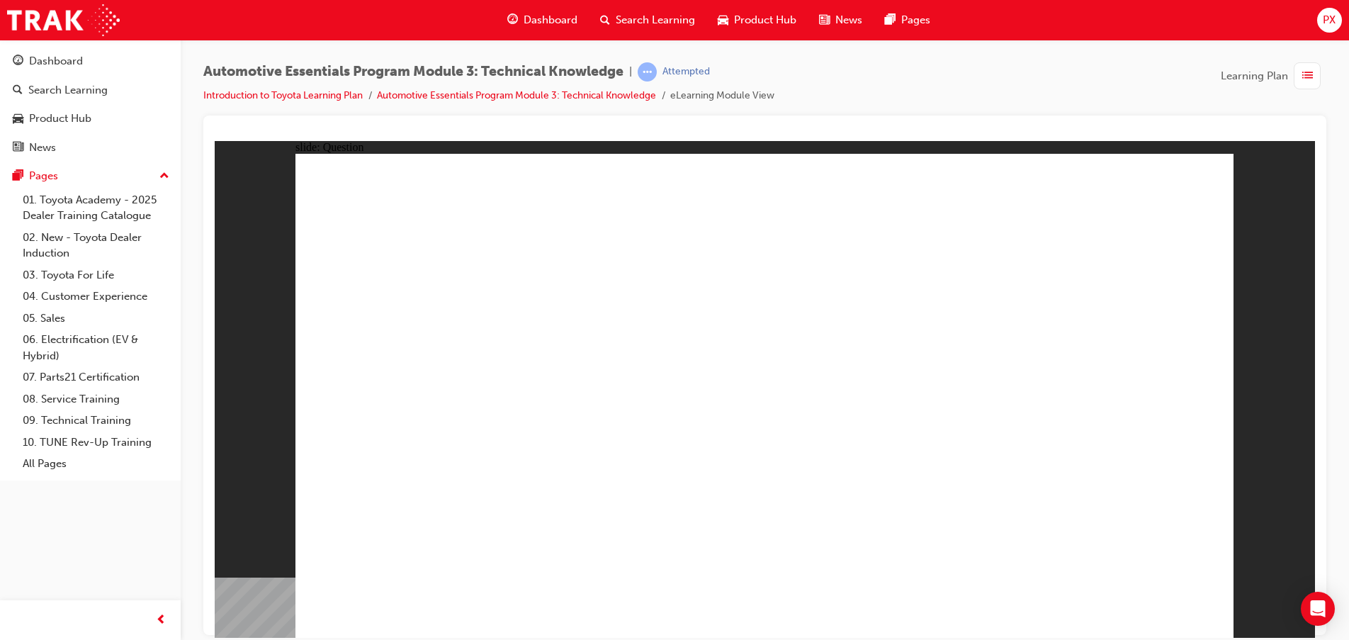
radio input "true"
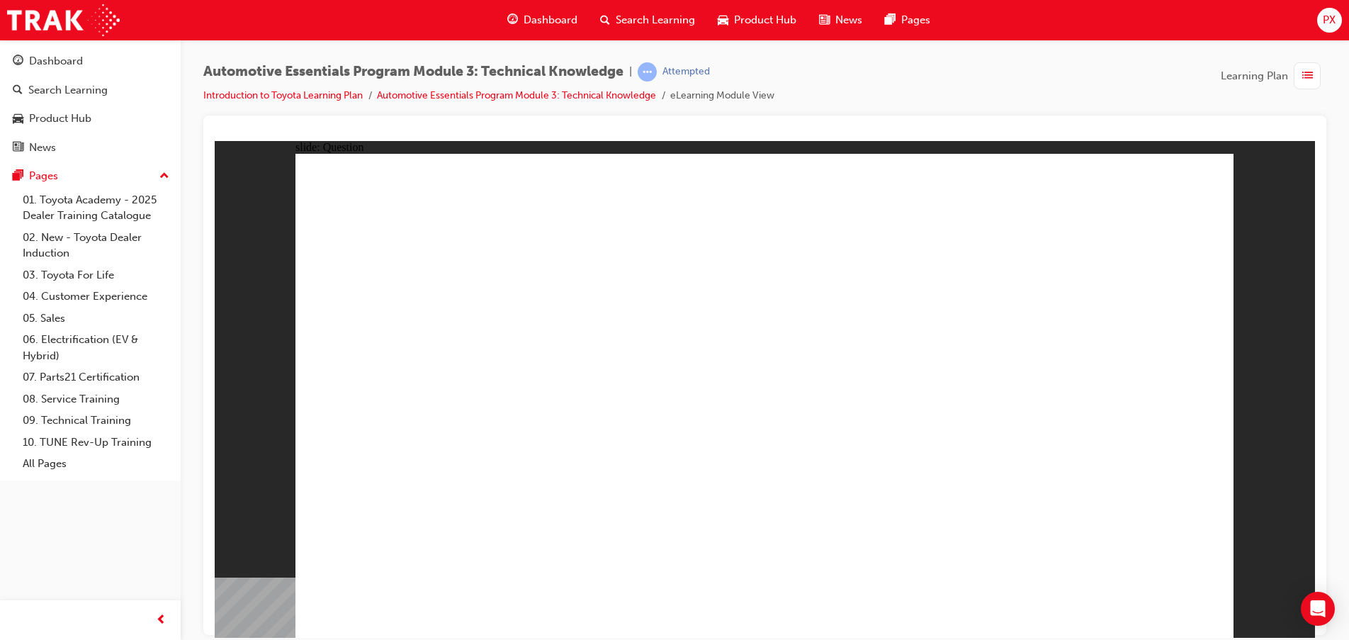
radio input "true"
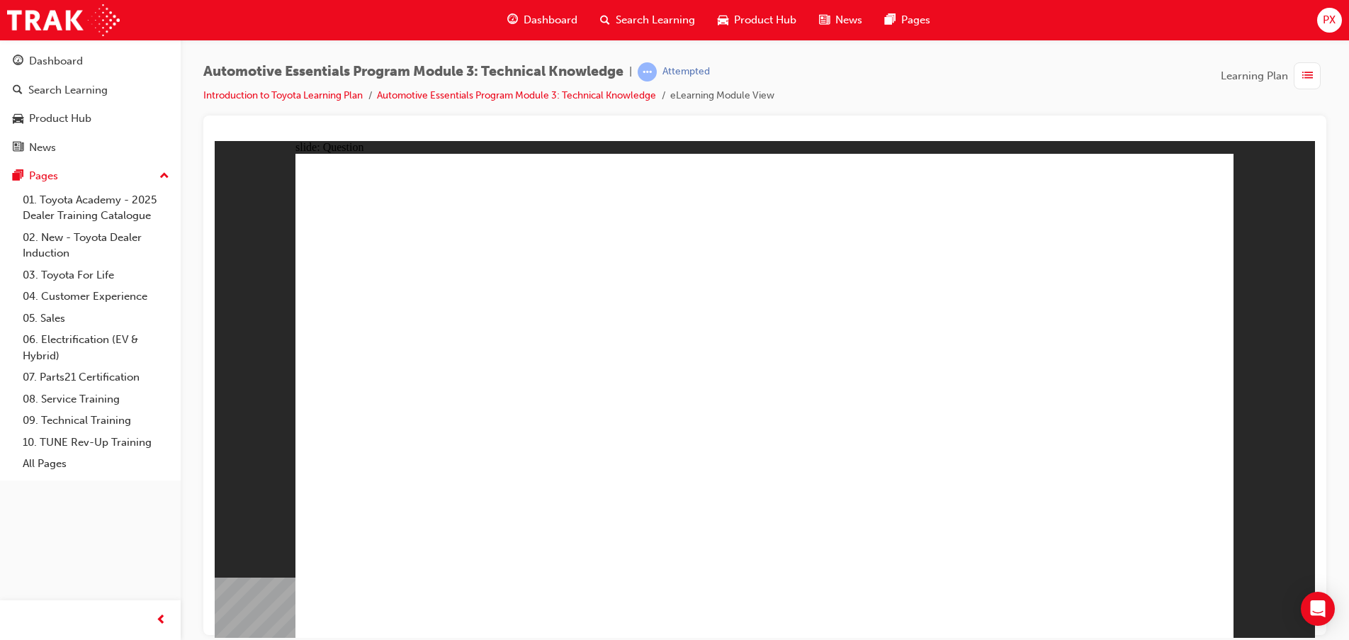
radio input "true"
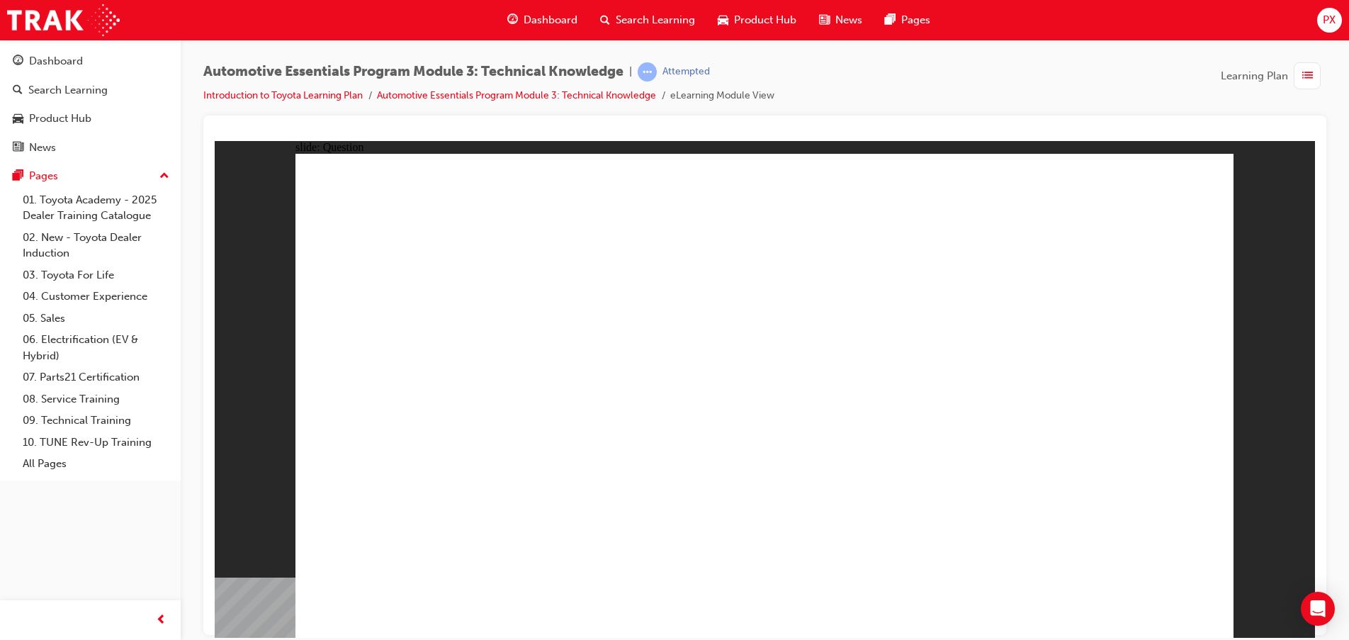
radio input "true"
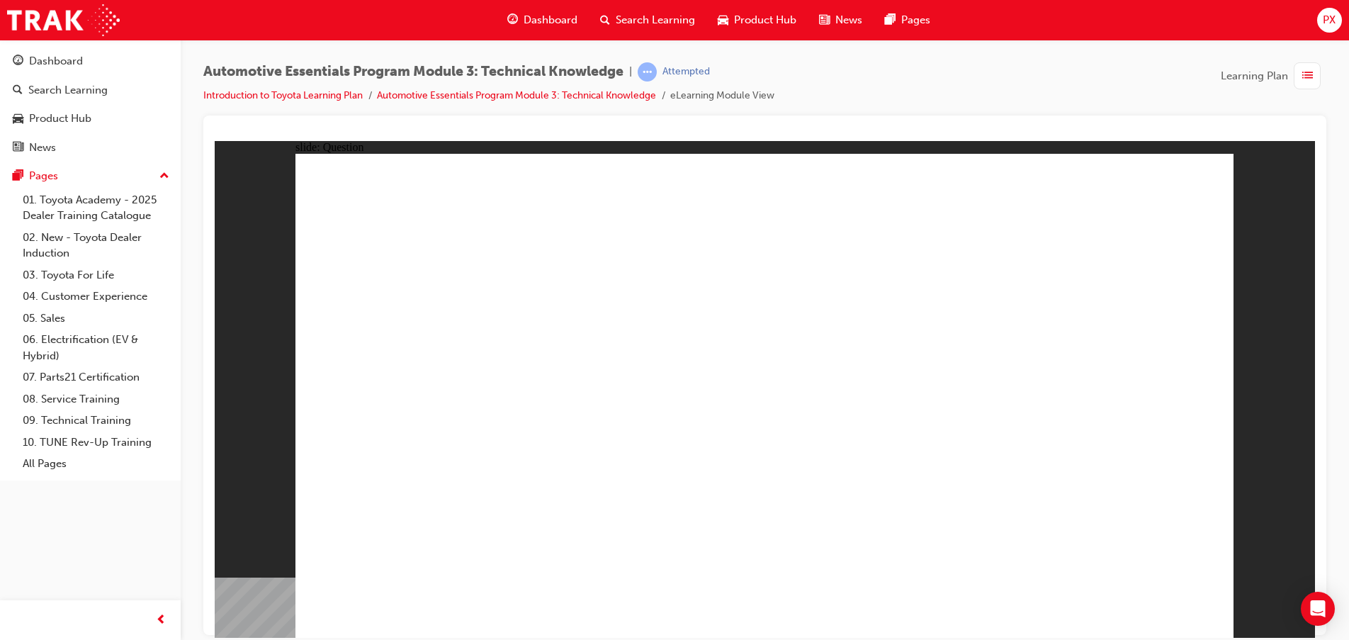
radio input "true"
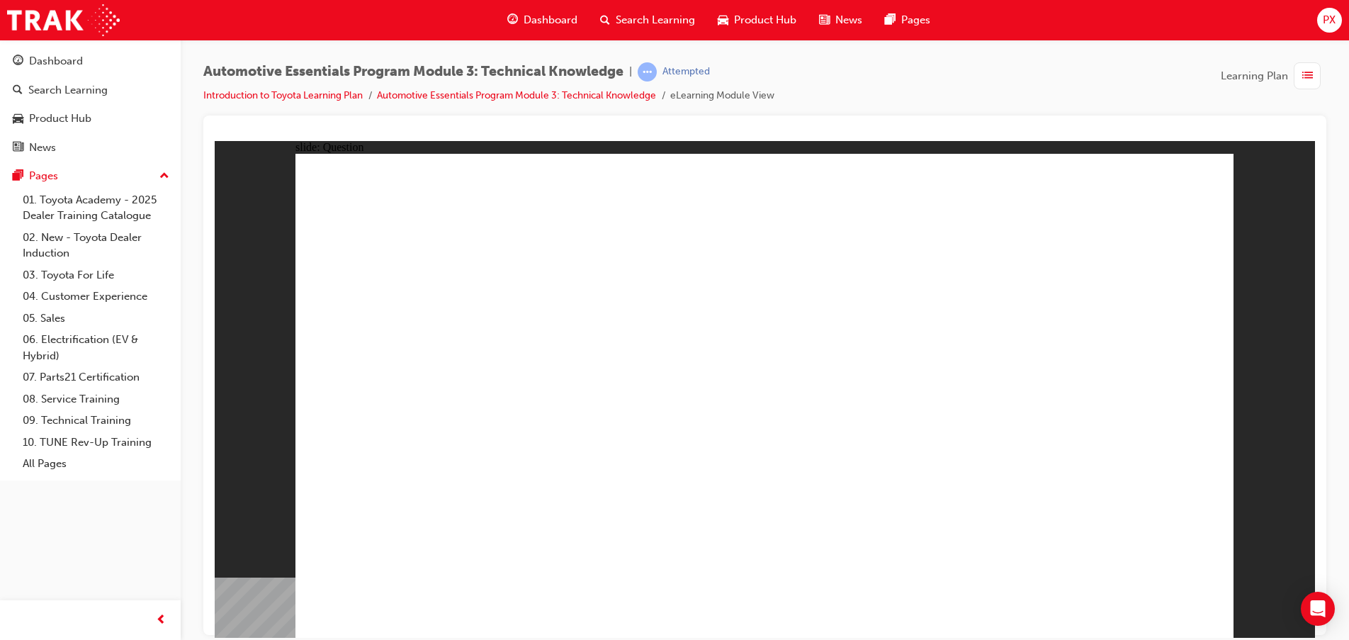
radio input "true"
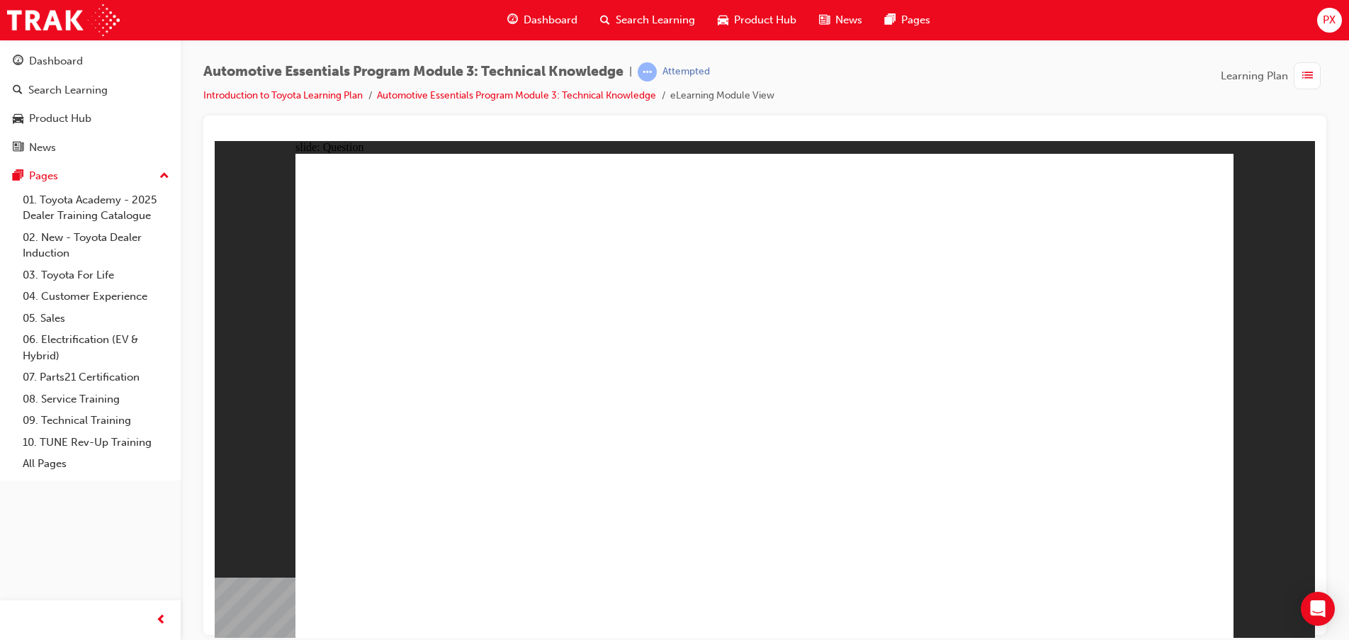
radio input "true"
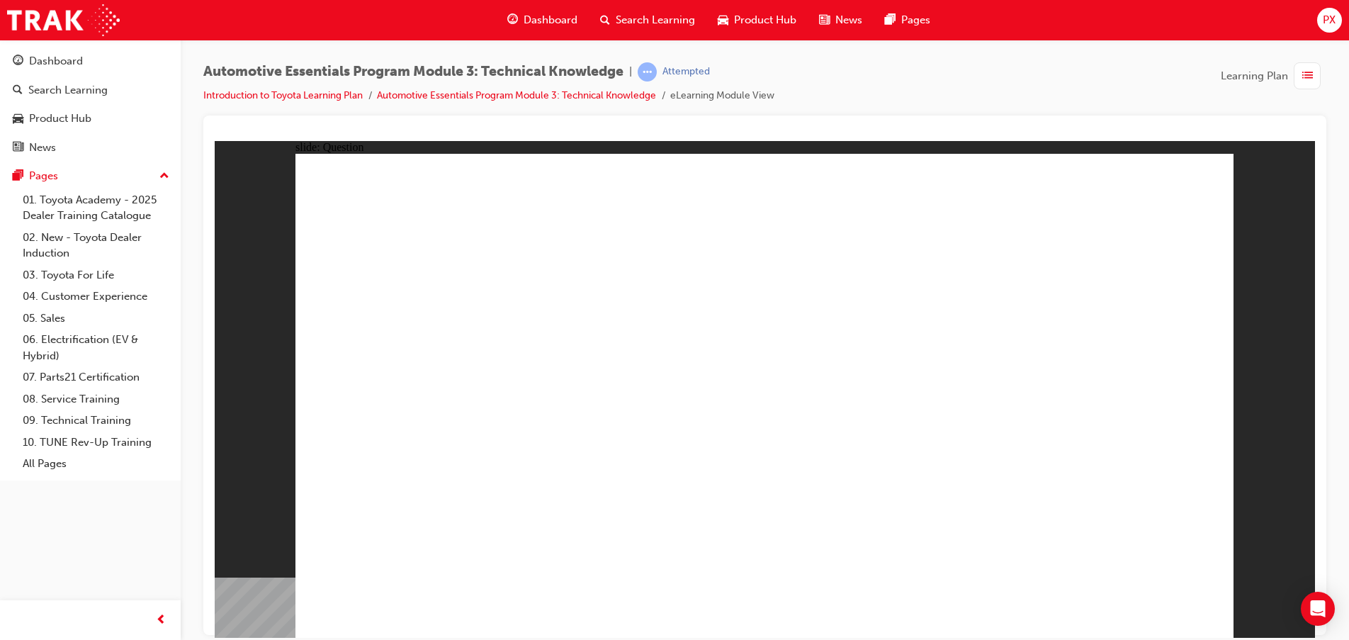
radio input "true"
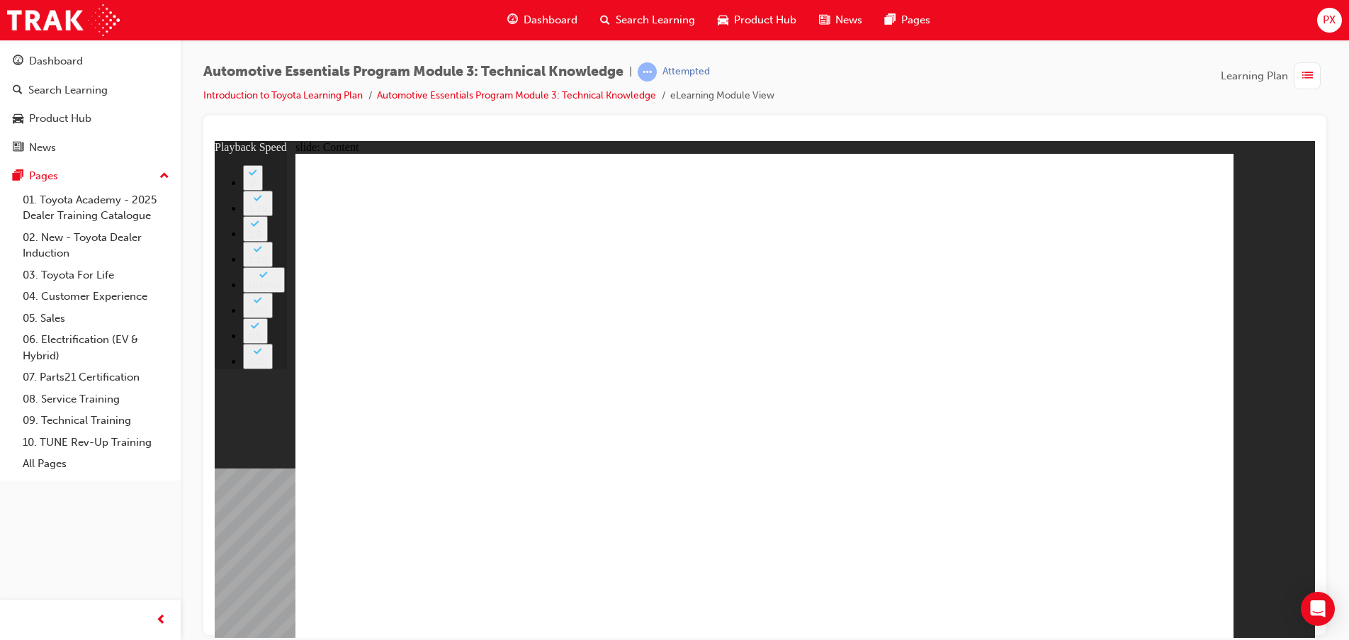
type input "227"
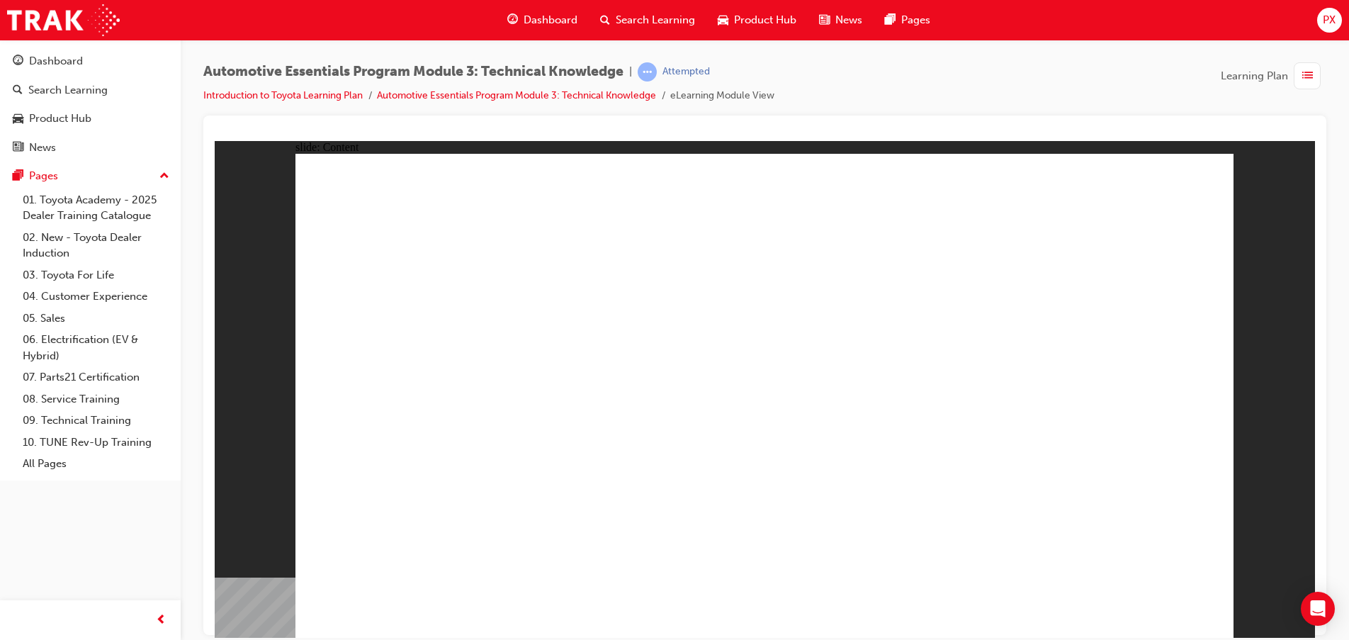
click at [1271, 175] on div "slide: Content Rectangle 1 Rectangle 2 Engines - Turbocharged A turbocharger, o…" at bounding box center [765, 388] width 1101 height 497
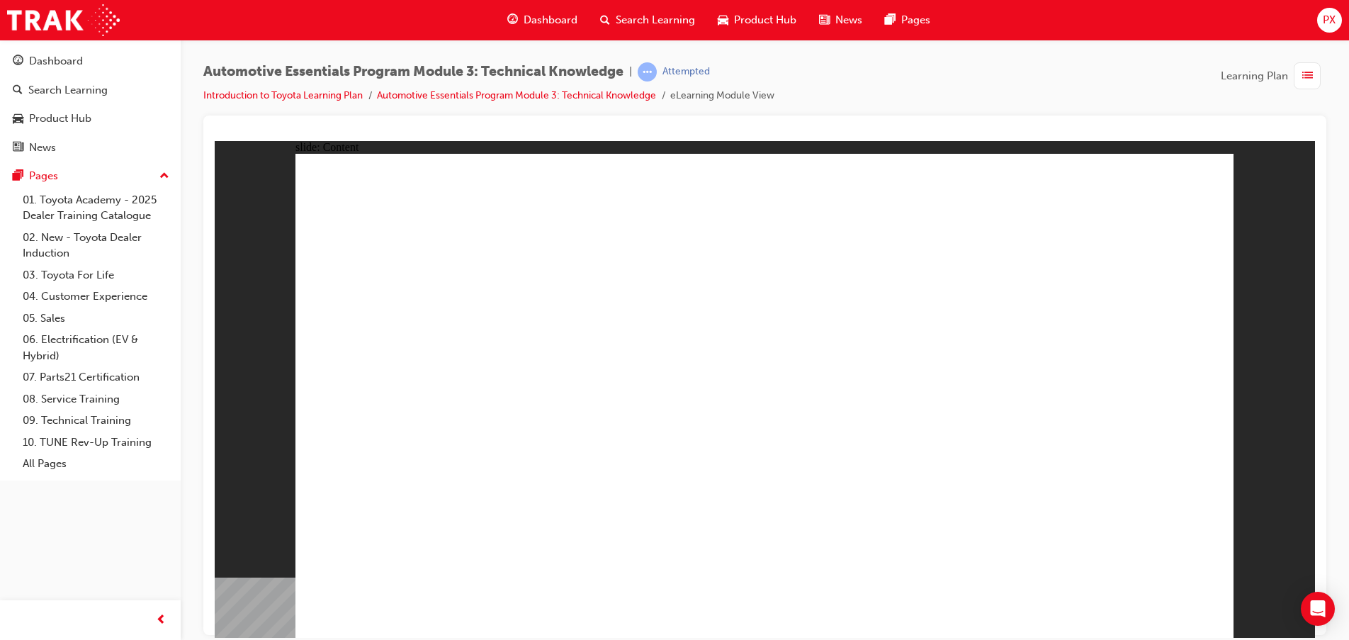
drag, startPoint x: 986, startPoint y: 429, endPoint x: 950, endPoint y: 436, distance: 37.5
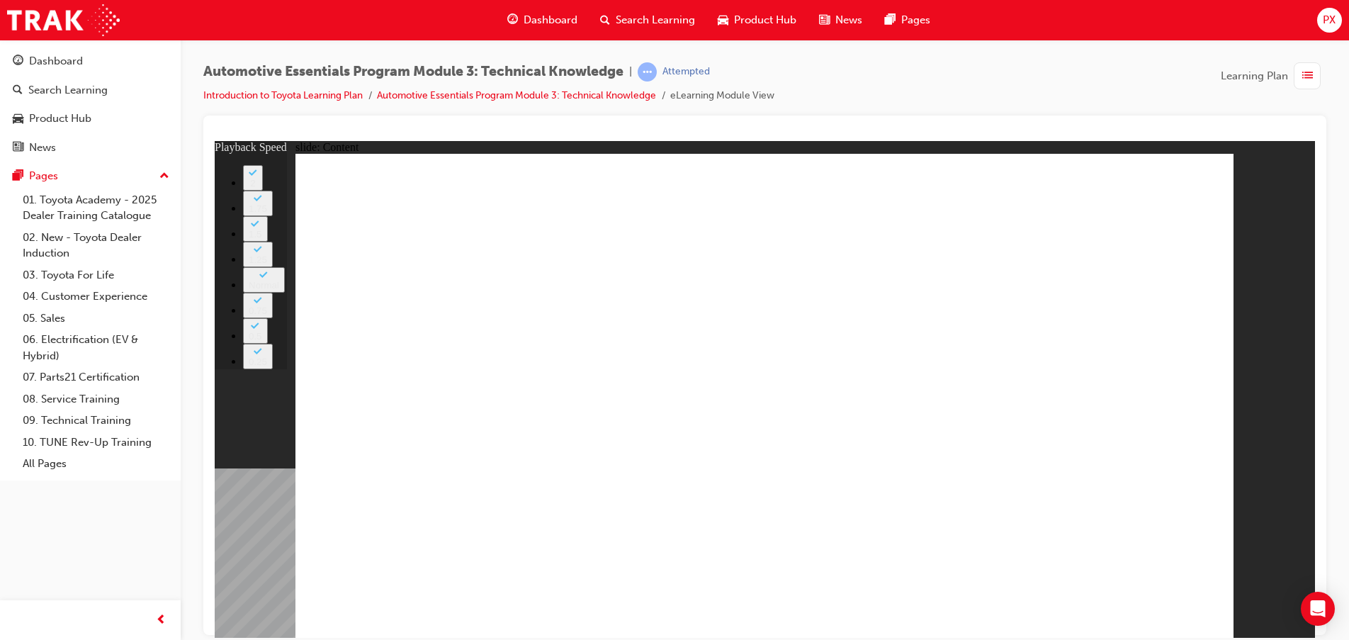
type input "3"
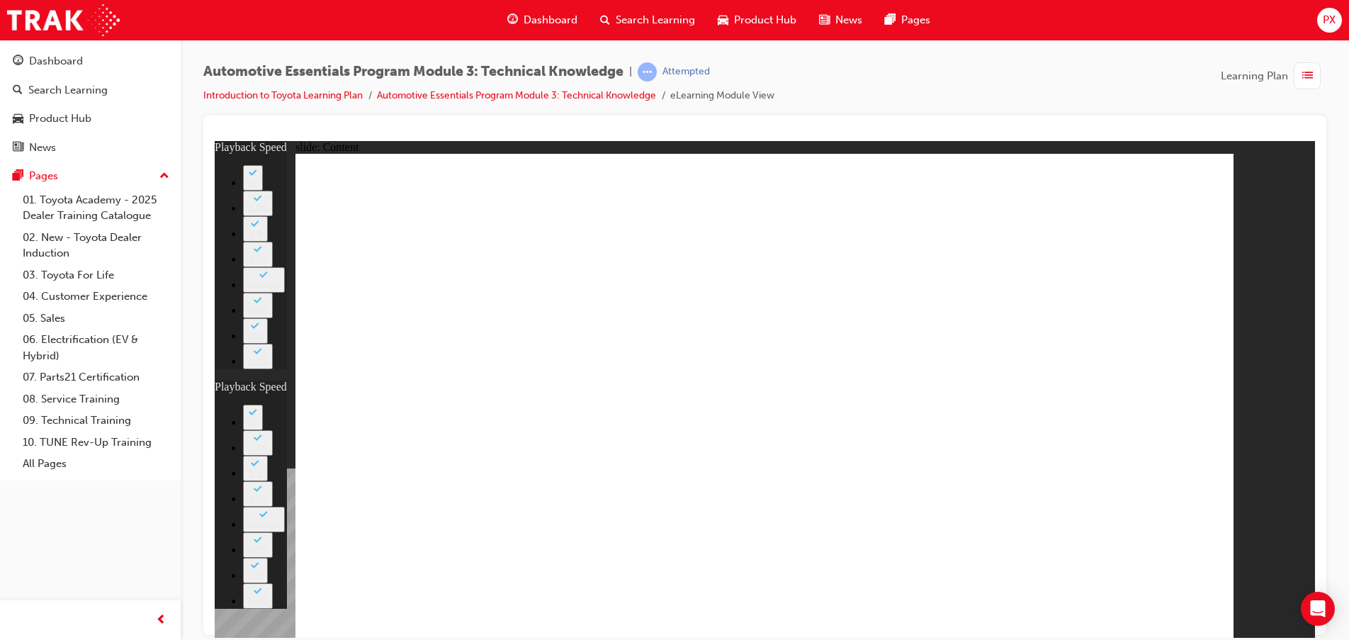
type input "2"
type input "3"
type input "2"
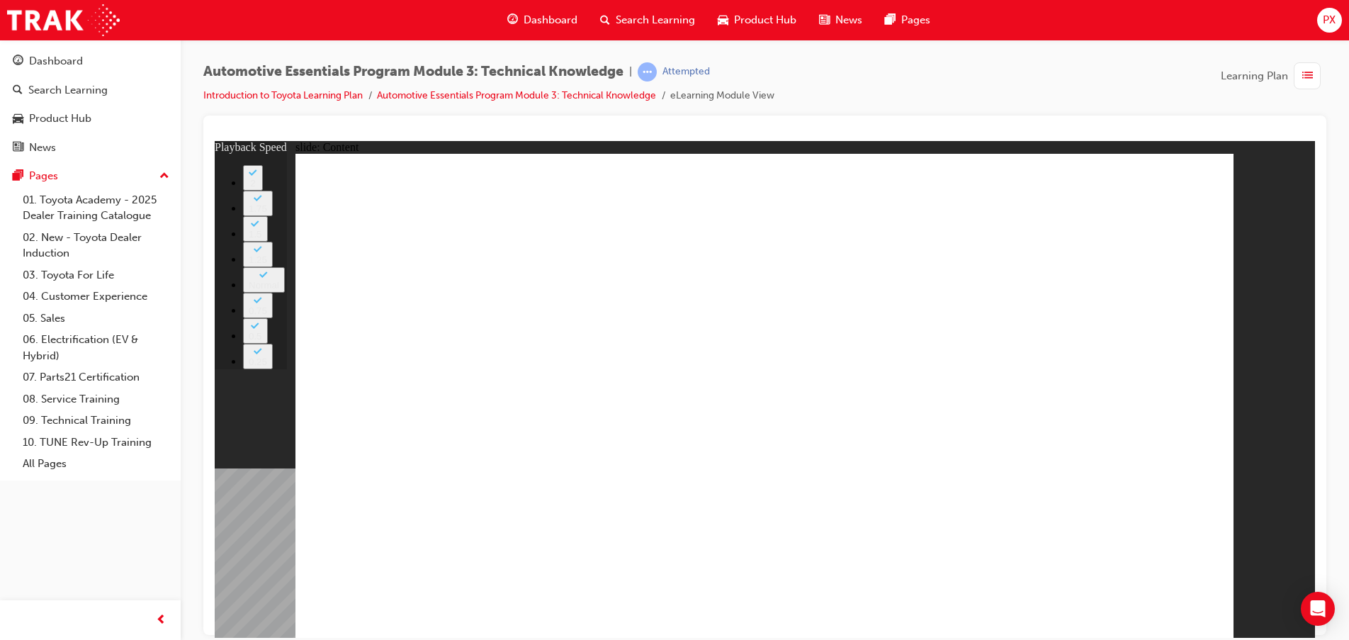
type input "18"
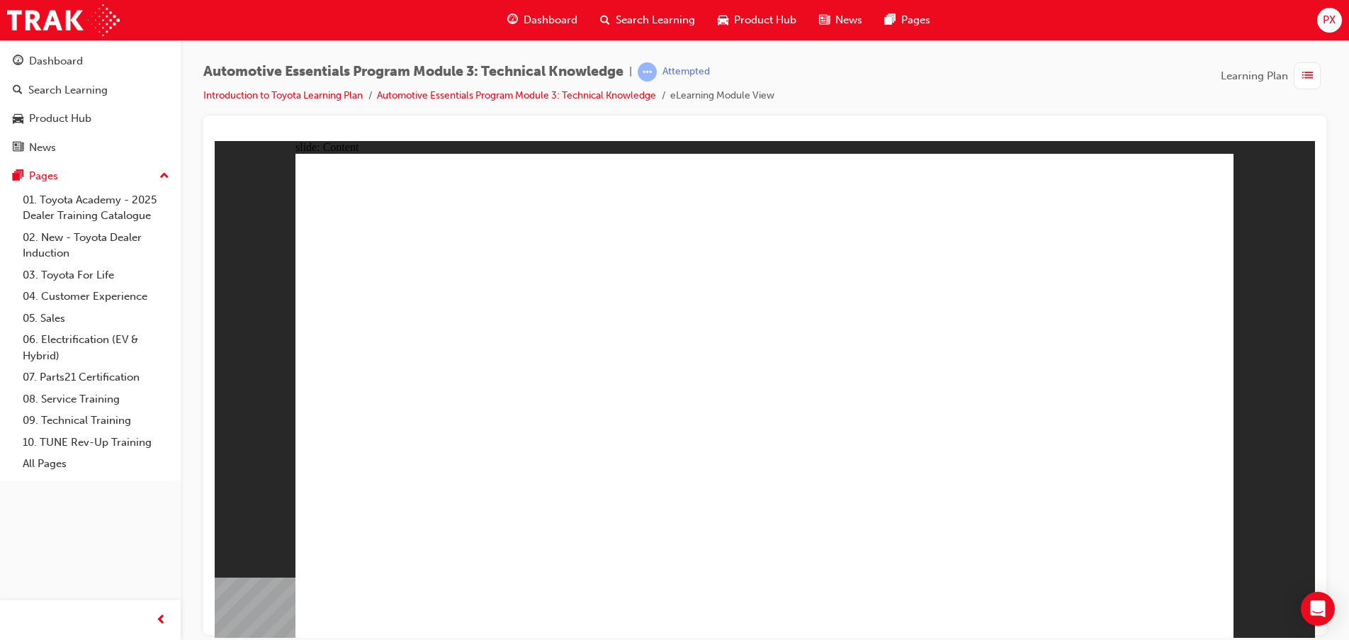
drag, startPoint x: 1209, startPoint y: 199, endPoint x: 1200, endPoint y: 188, distance: 14.6
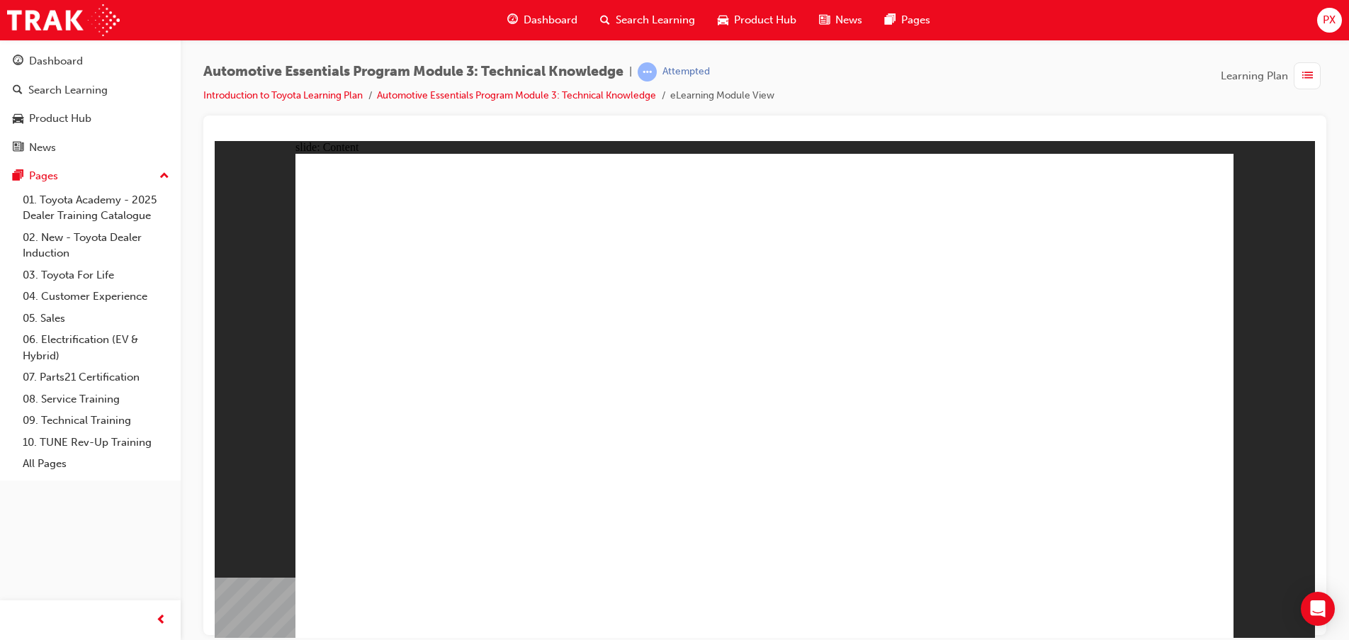
radio input "true"
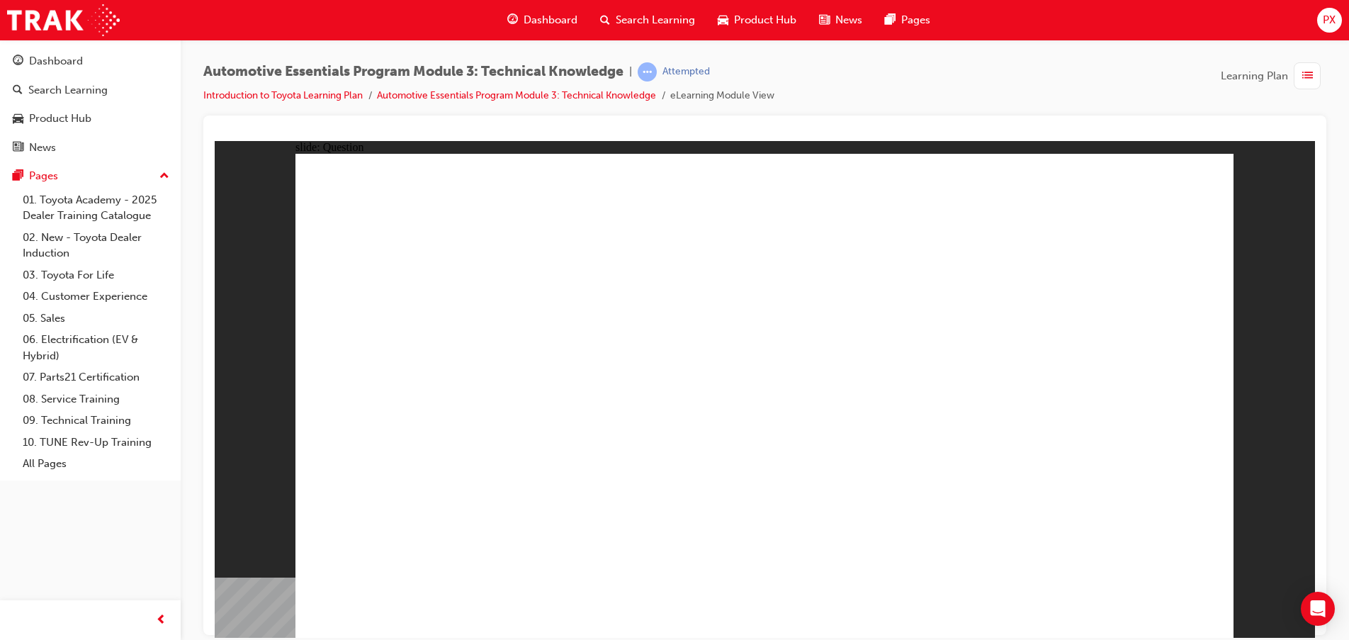
radio input "true"
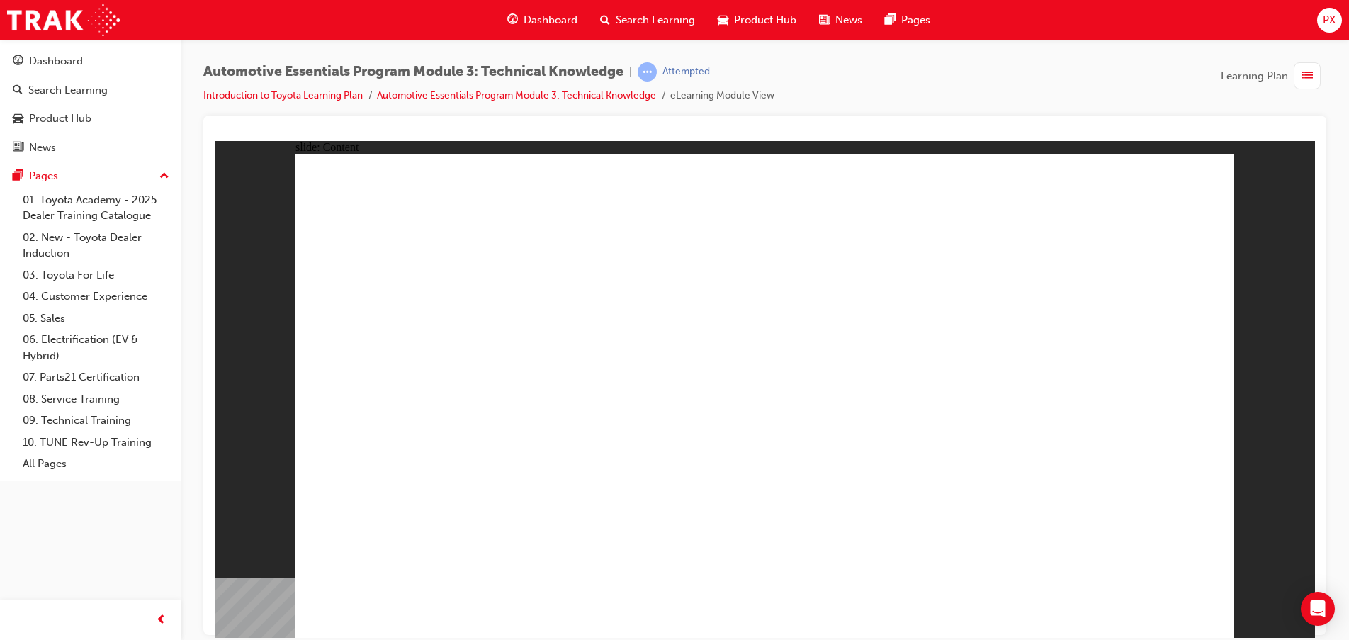
drag, startPoint x: 879, startPoint y: 471, endPoint x: 1031, endPoint y: 512, distance: 157.8
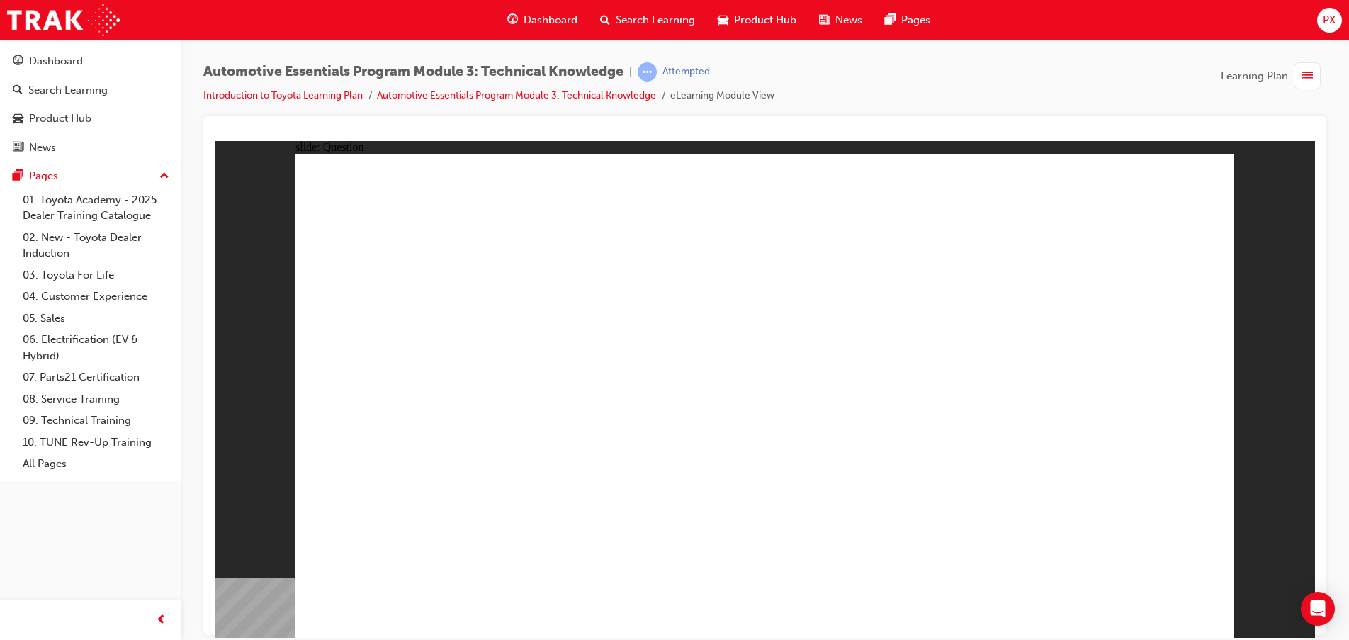
radio input "true"
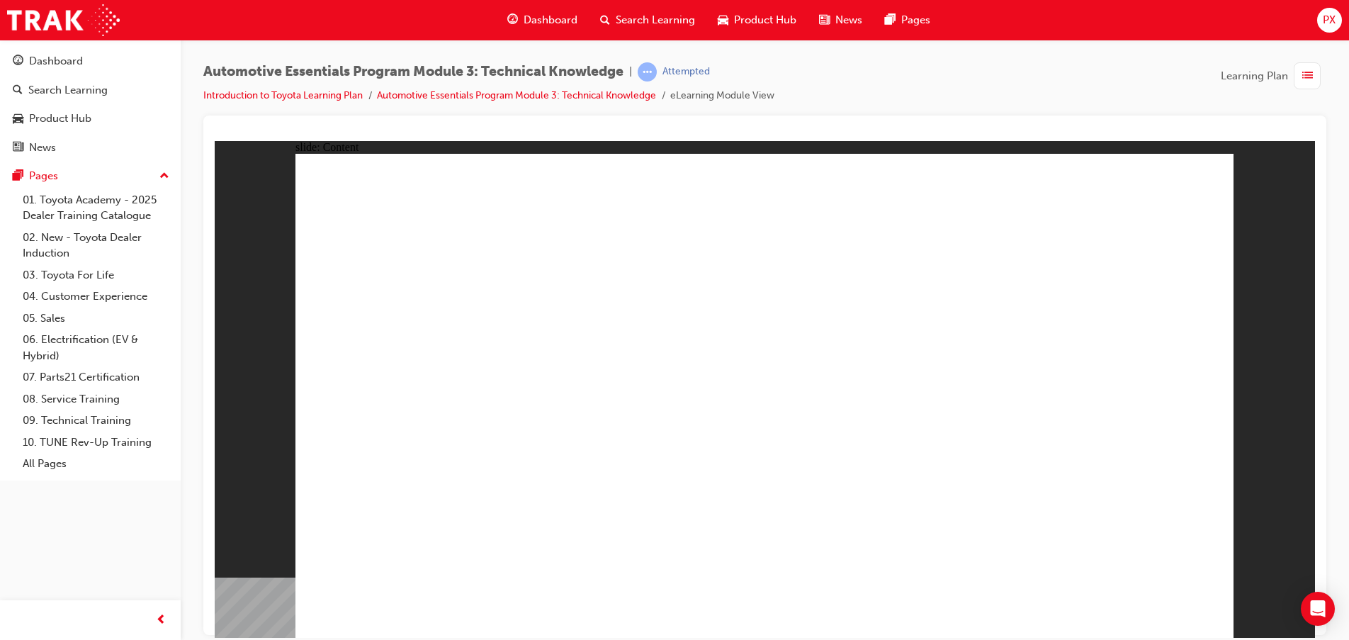
radio input "true"
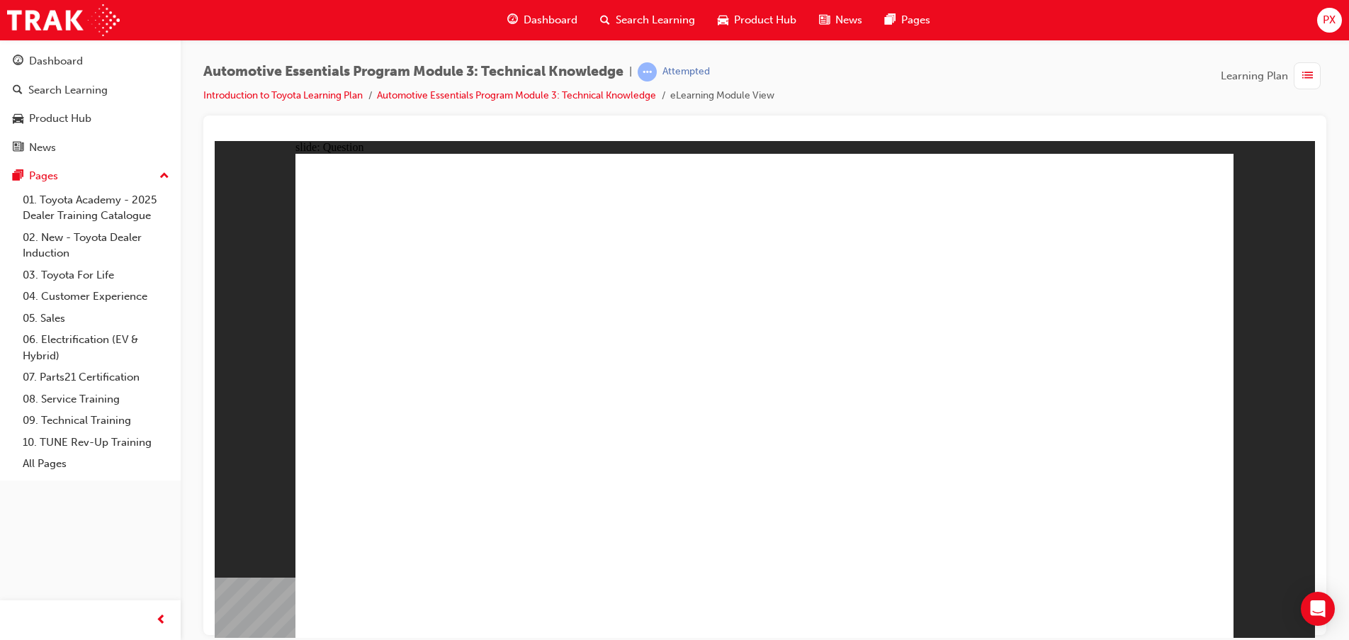
radio input "true"
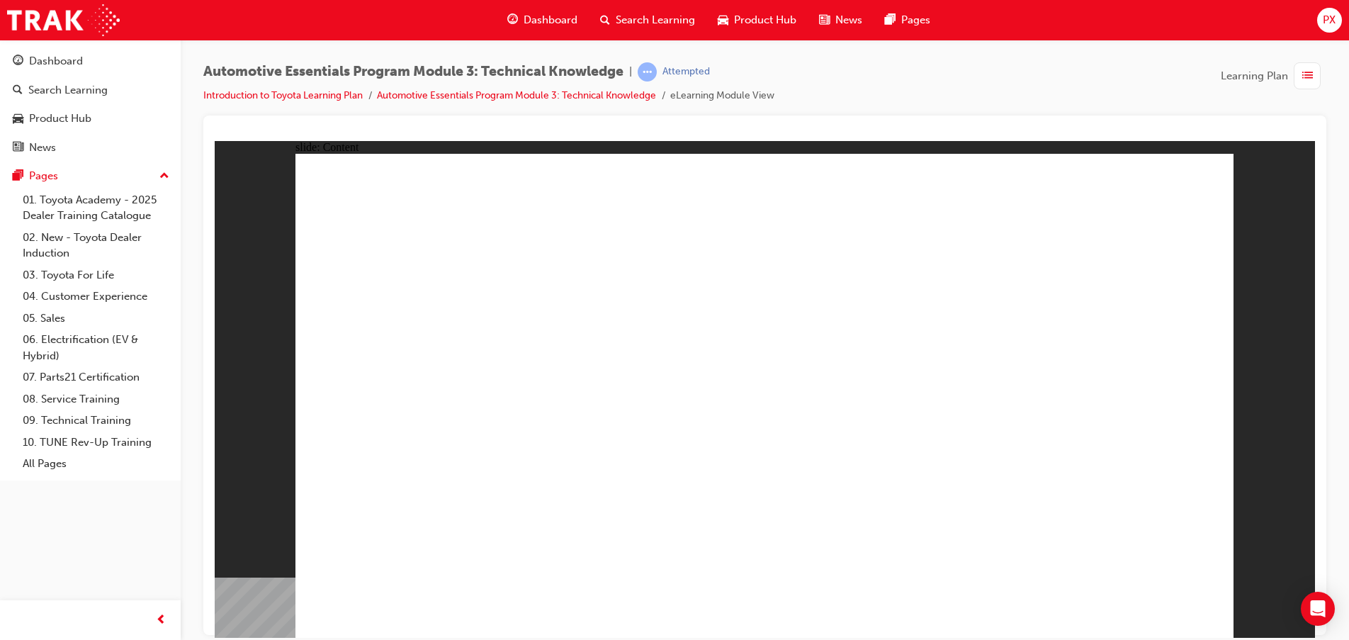
drag, startPoint x: 883, startPoint y: 456, endPoint x: 1040, endPoint y: 463, distance: 156.8
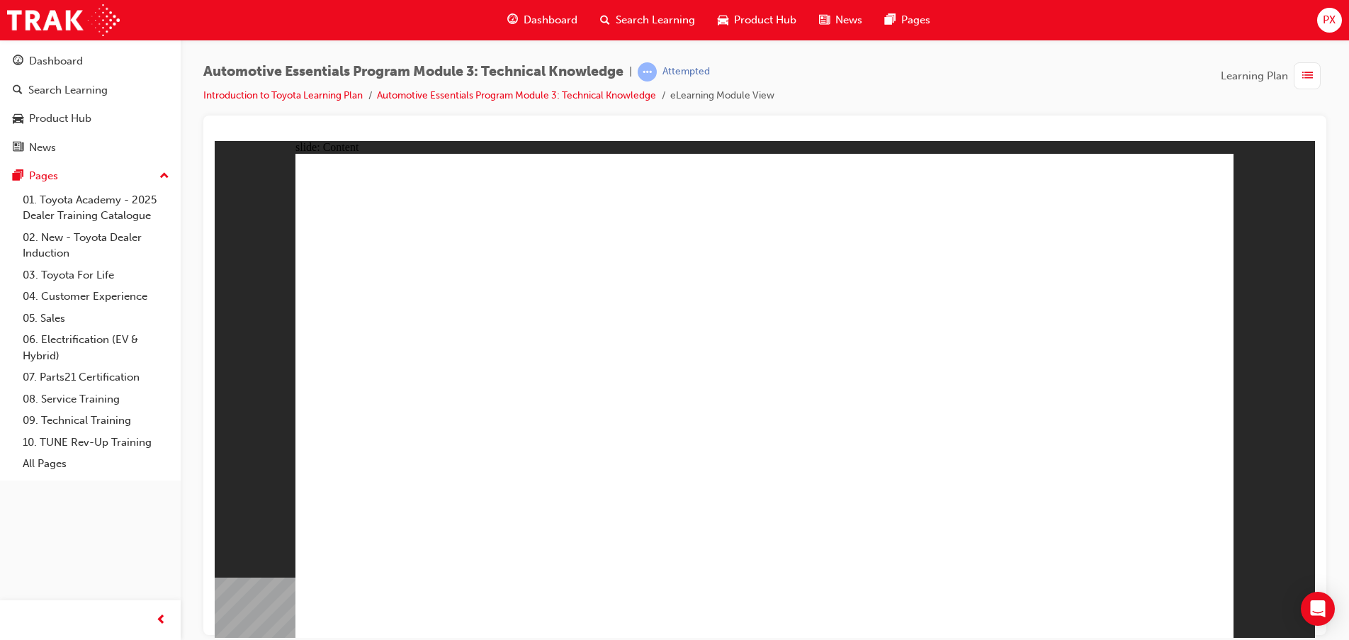
drag, startPoint x: 470, startPoint y: 532, endPoint x: 459, endPoint y: 529, distance: 11.9
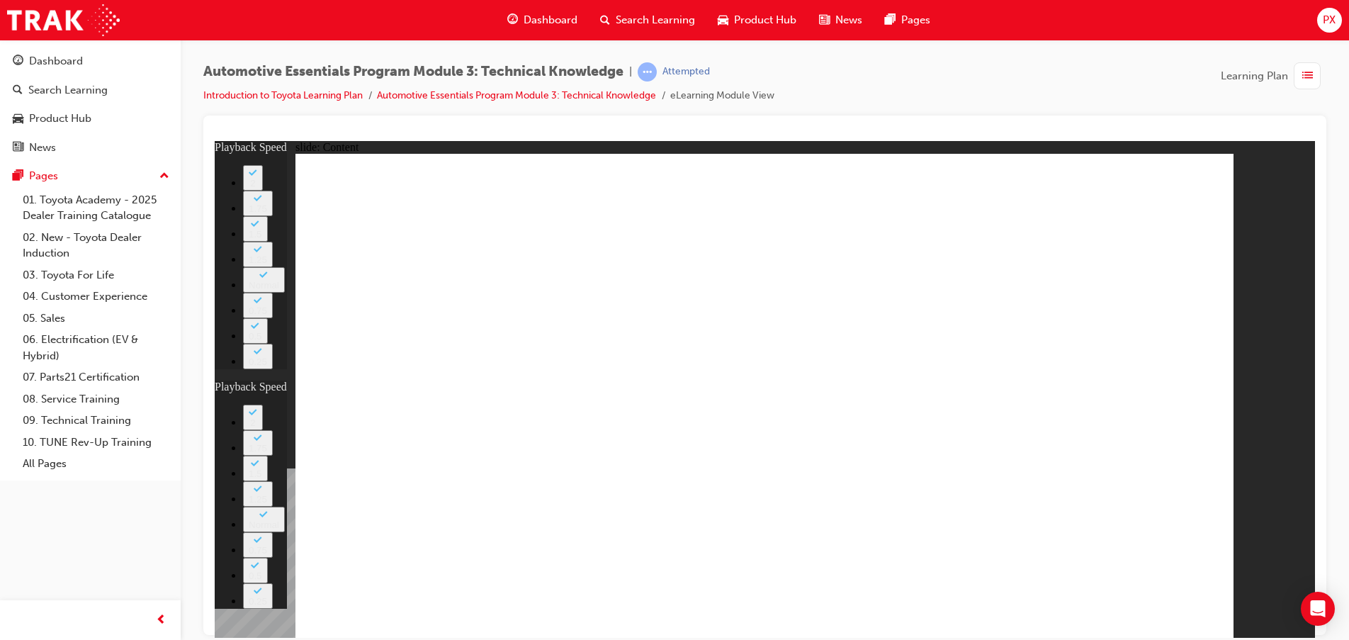
type input "8"
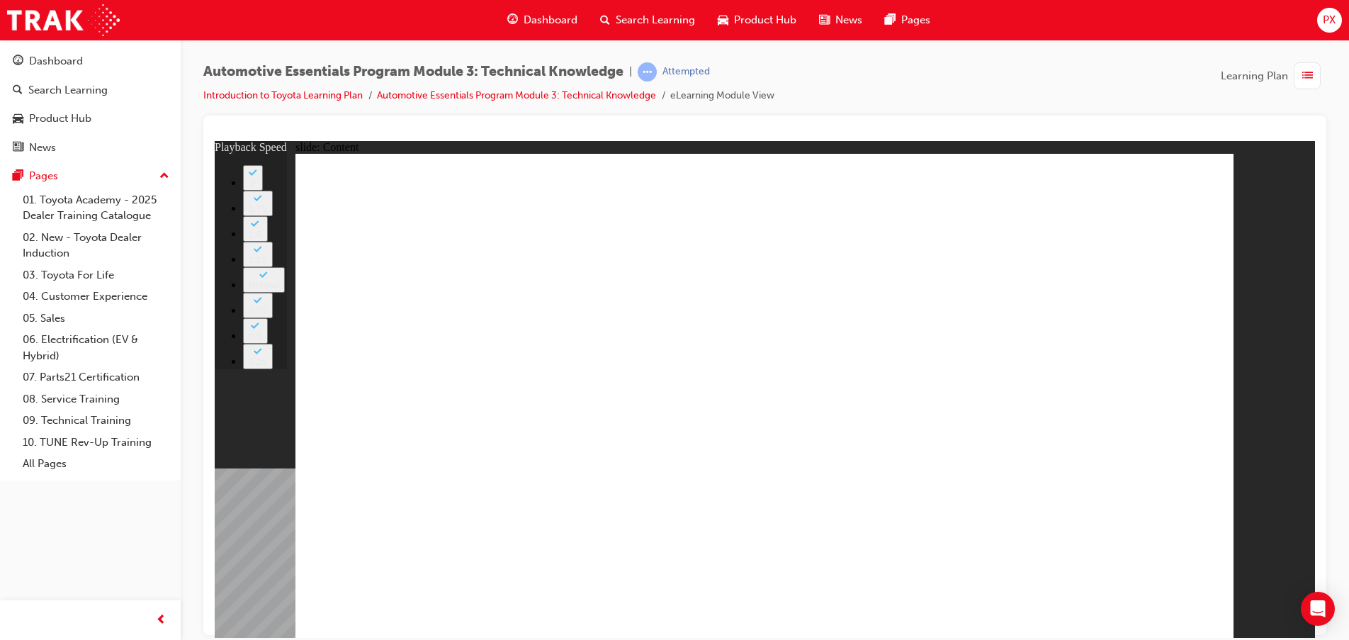
type input "2"
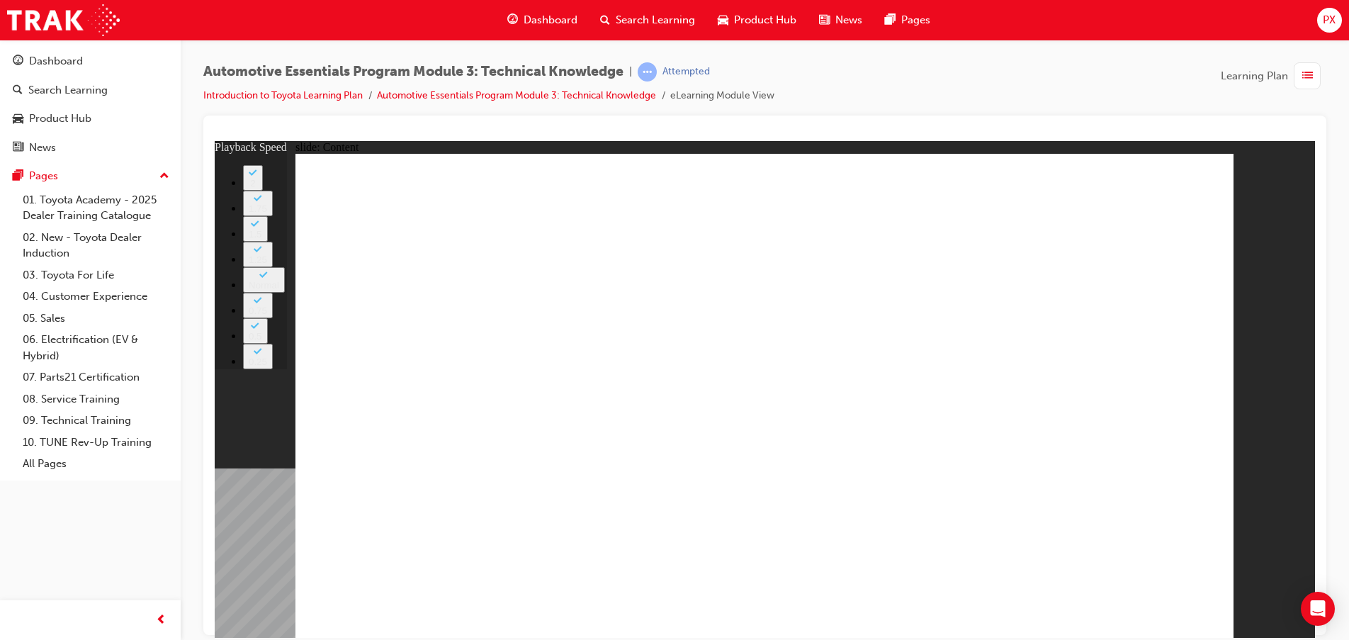
type input "1"
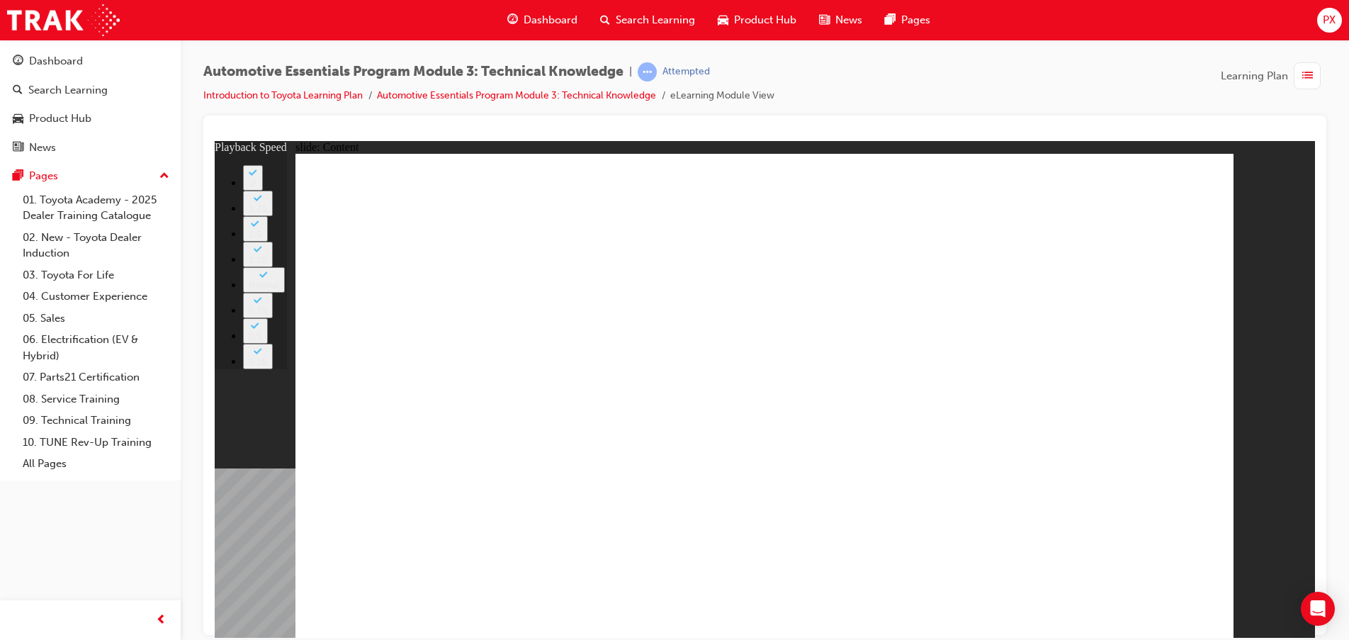
type input "6"
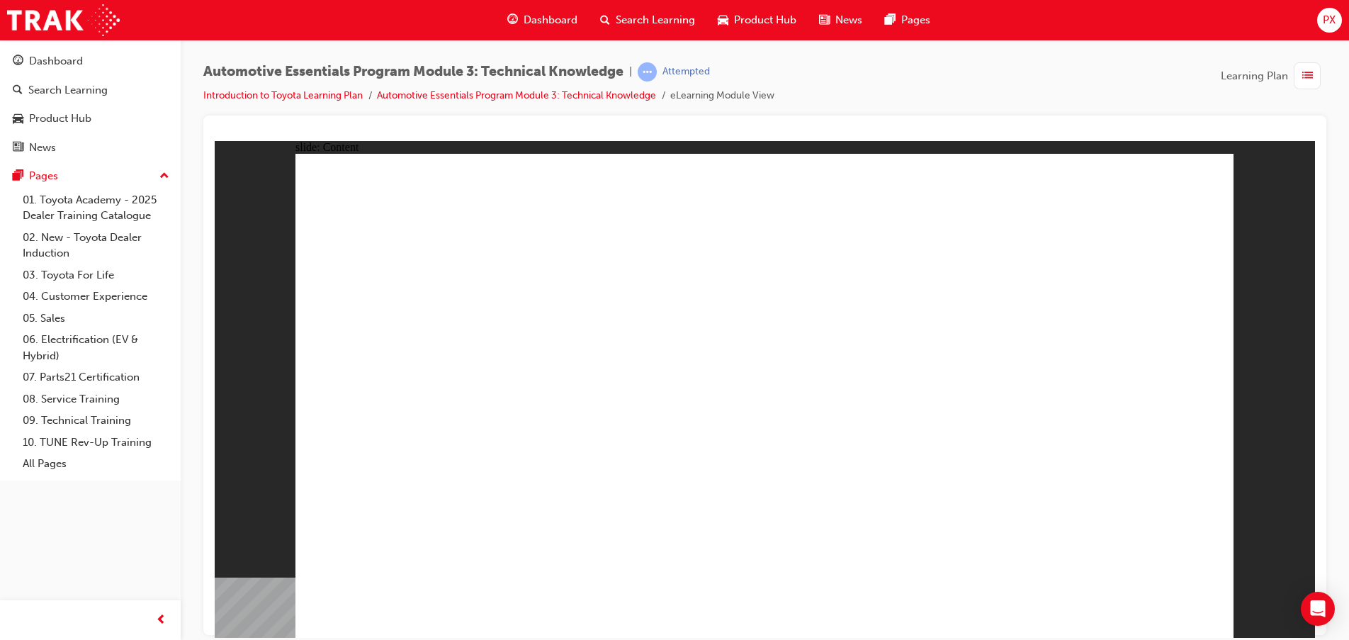
radio input "true"
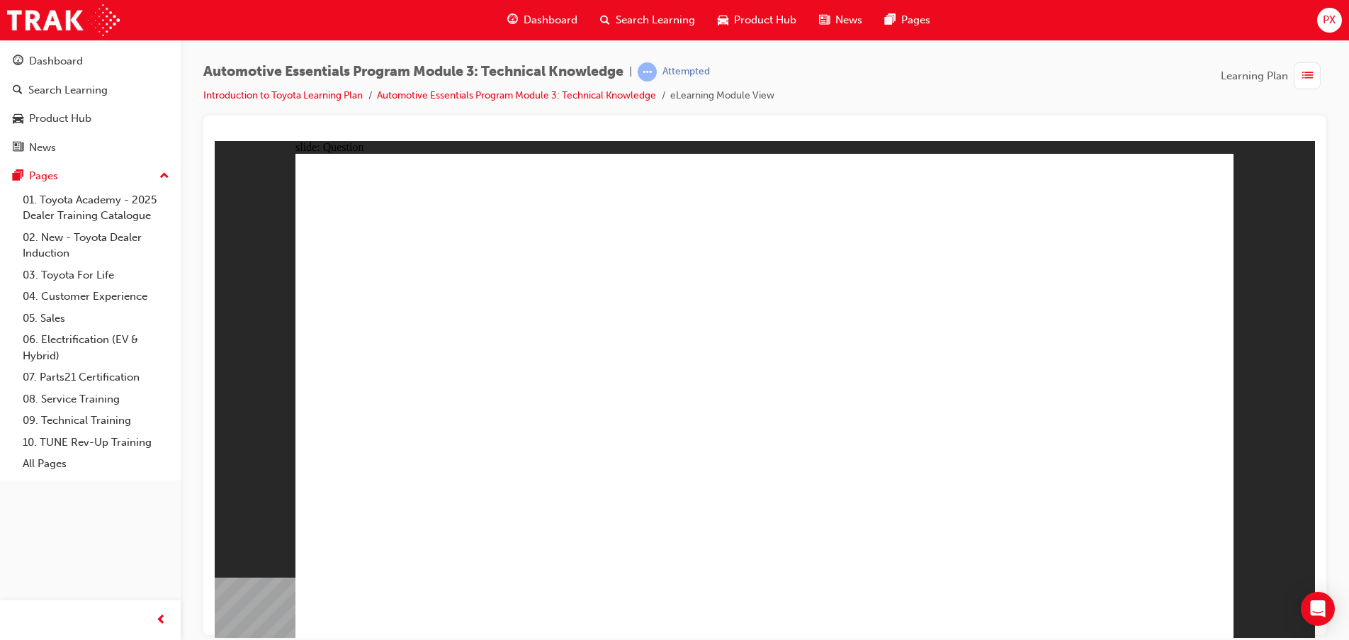
radio input "true"
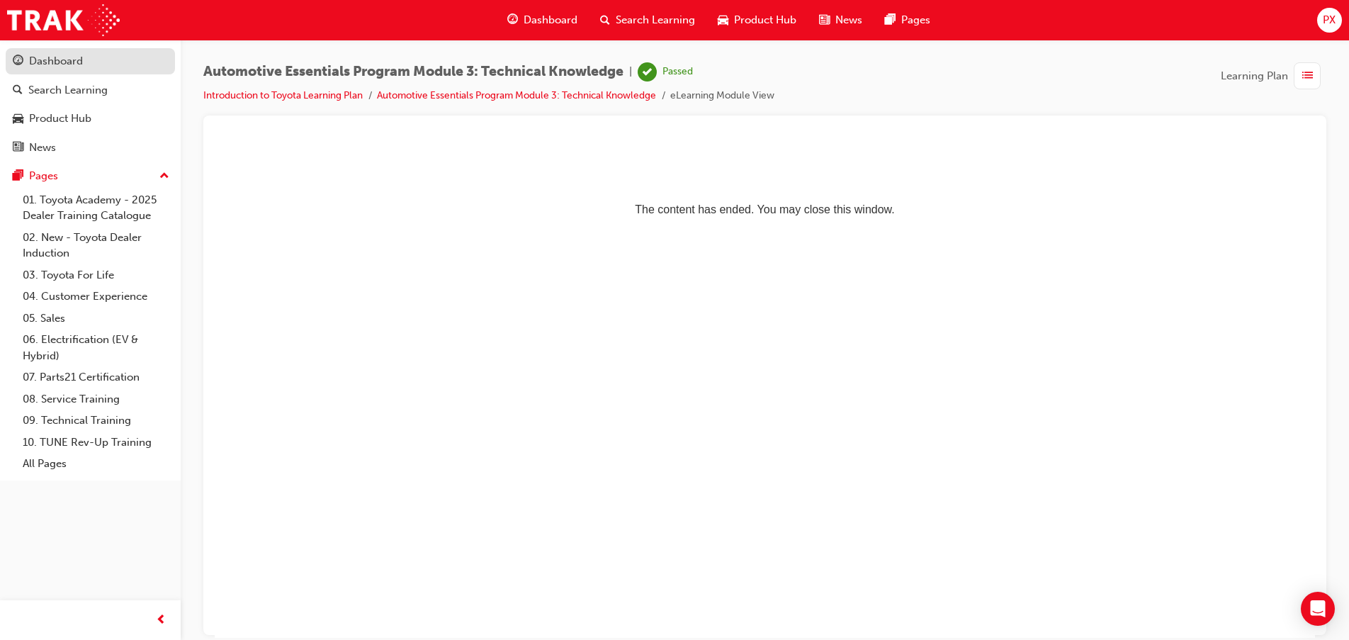
click at [64, 55] on div "Dashboard" at bounding box center [56, 61] width 54 height 16
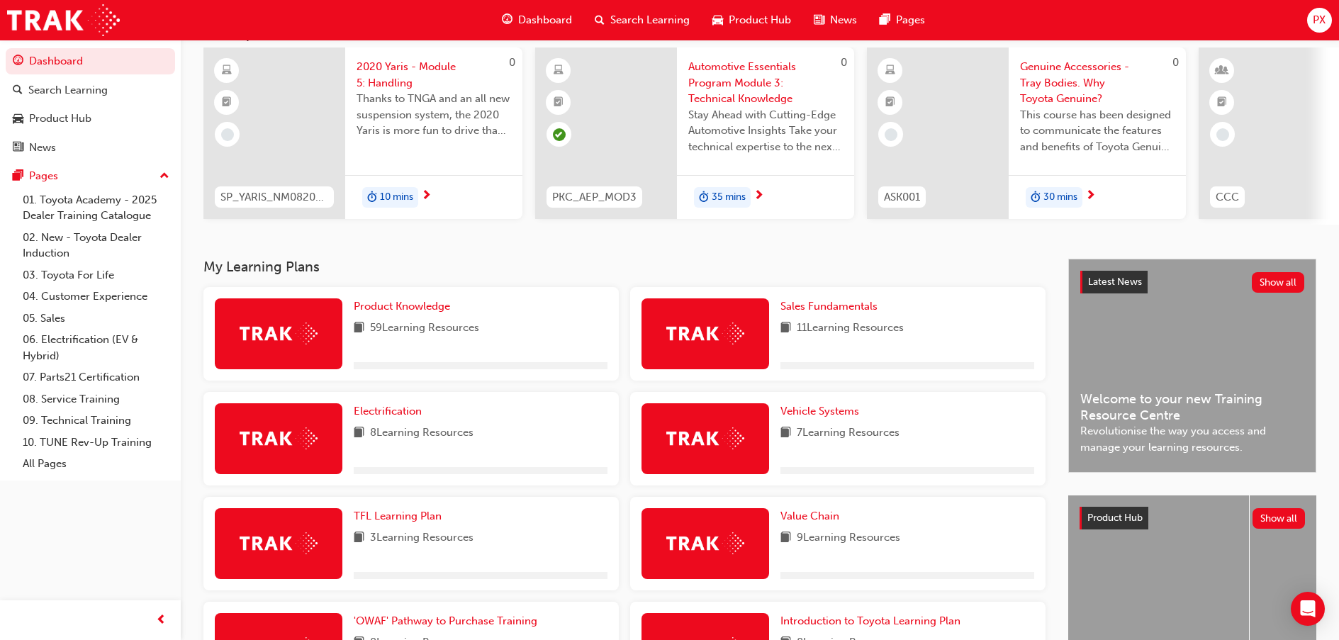
scroll to position [232, 0]
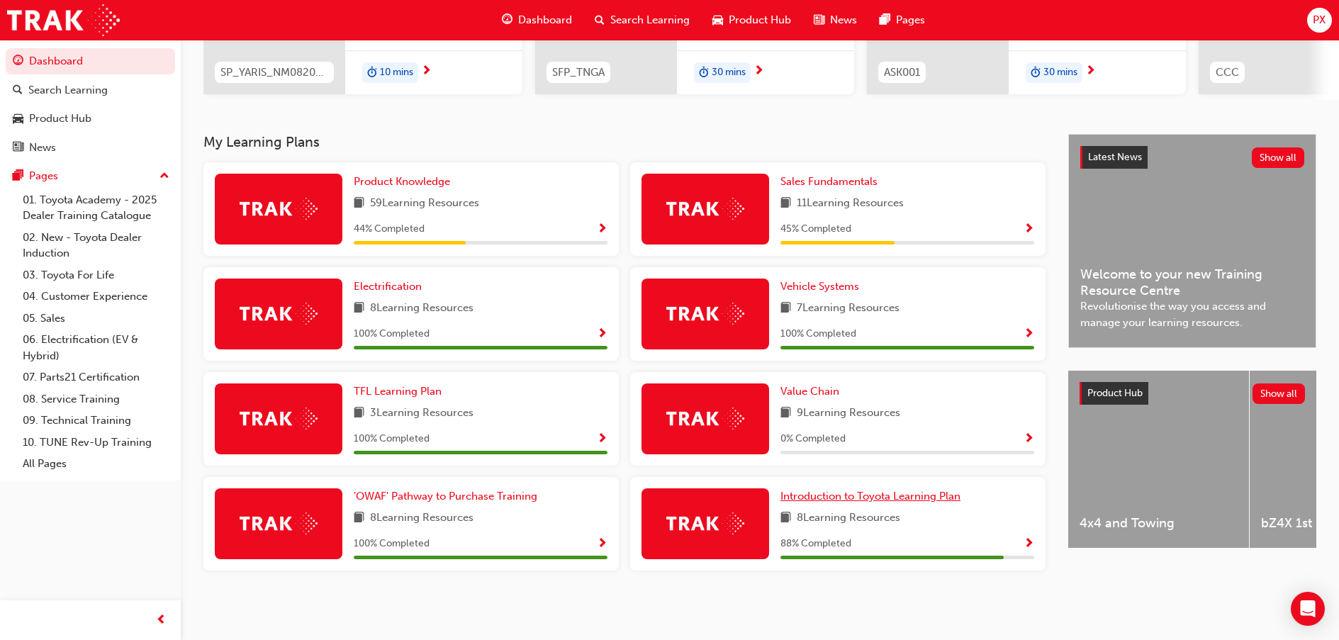
click at [880, 497] on span "Introduction to Toyota Learning Plan" at bounding box center [870, 496] width 180 height 13
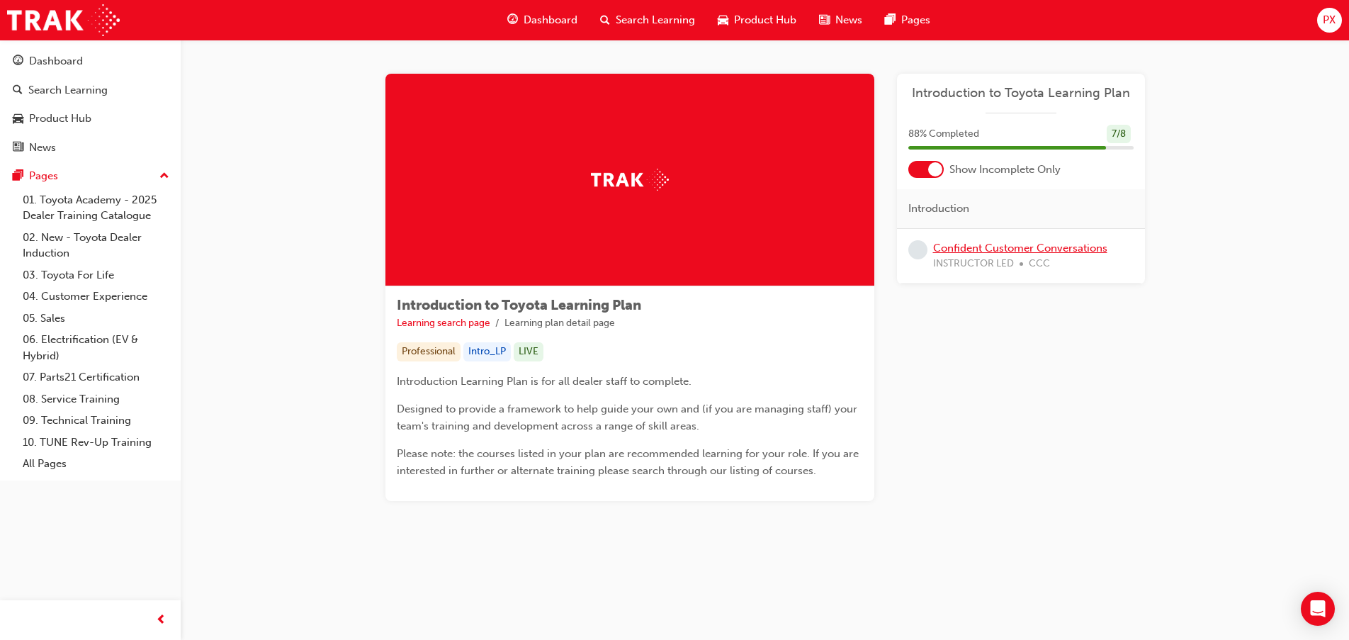
click at [1067, 249] on link "Confident Customer Conversations" at bounding box center [1020, 248] width 174 height 13
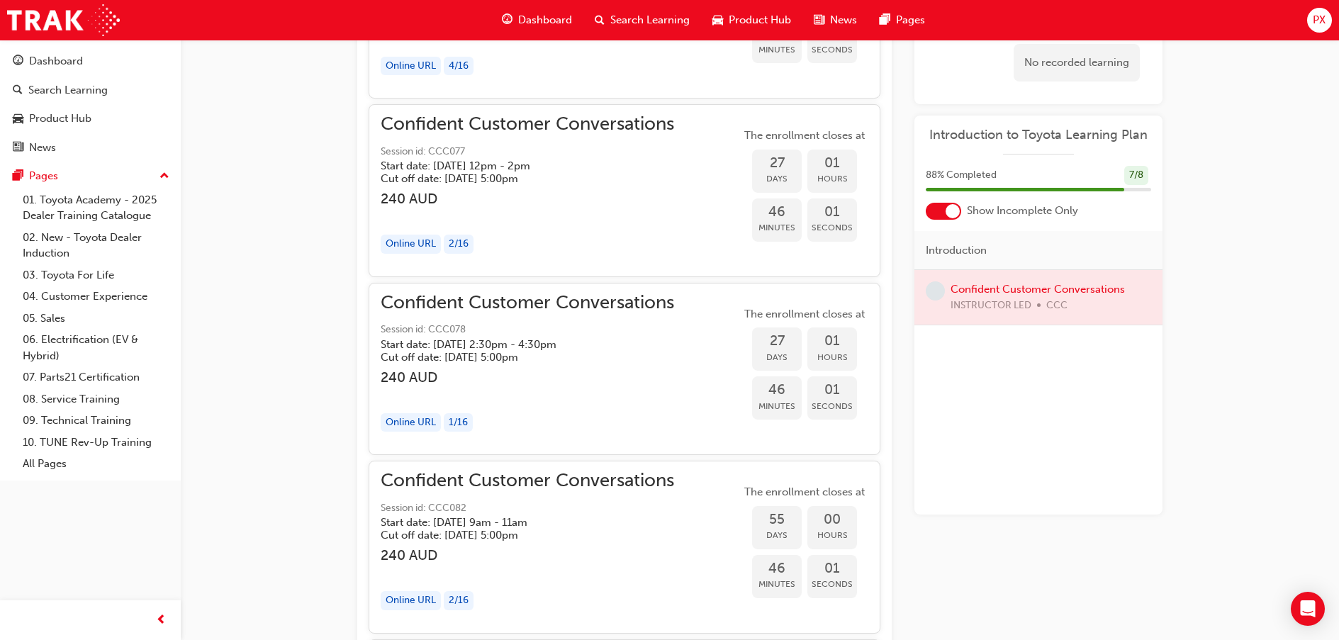
scroll to position [1785, 0]
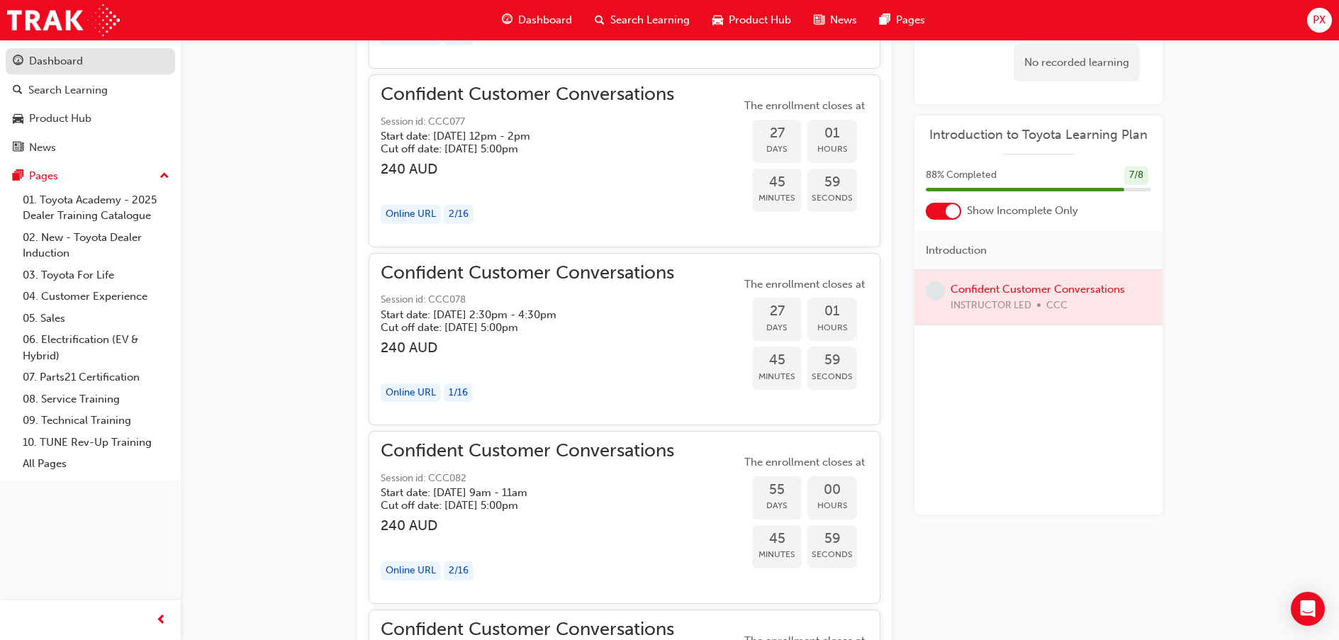
click at [69, 55] on div "Dashboard" at bounding box center [56, 61] width 54 height 16
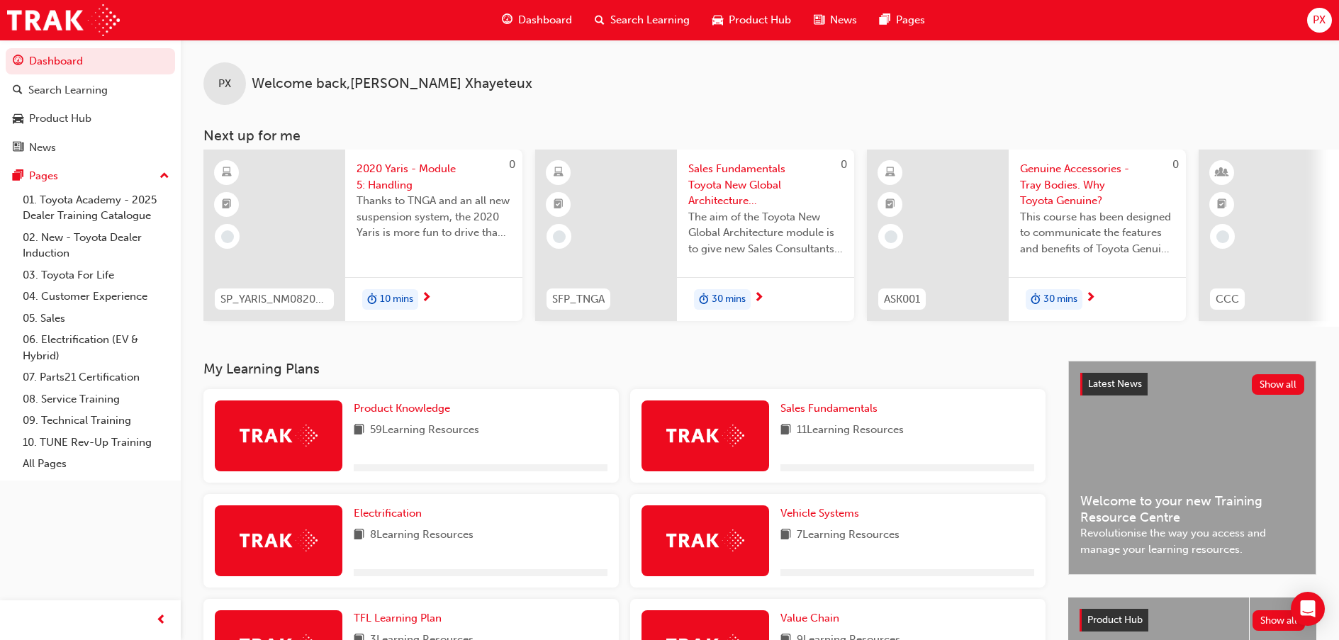
scroll to position [232, 0]
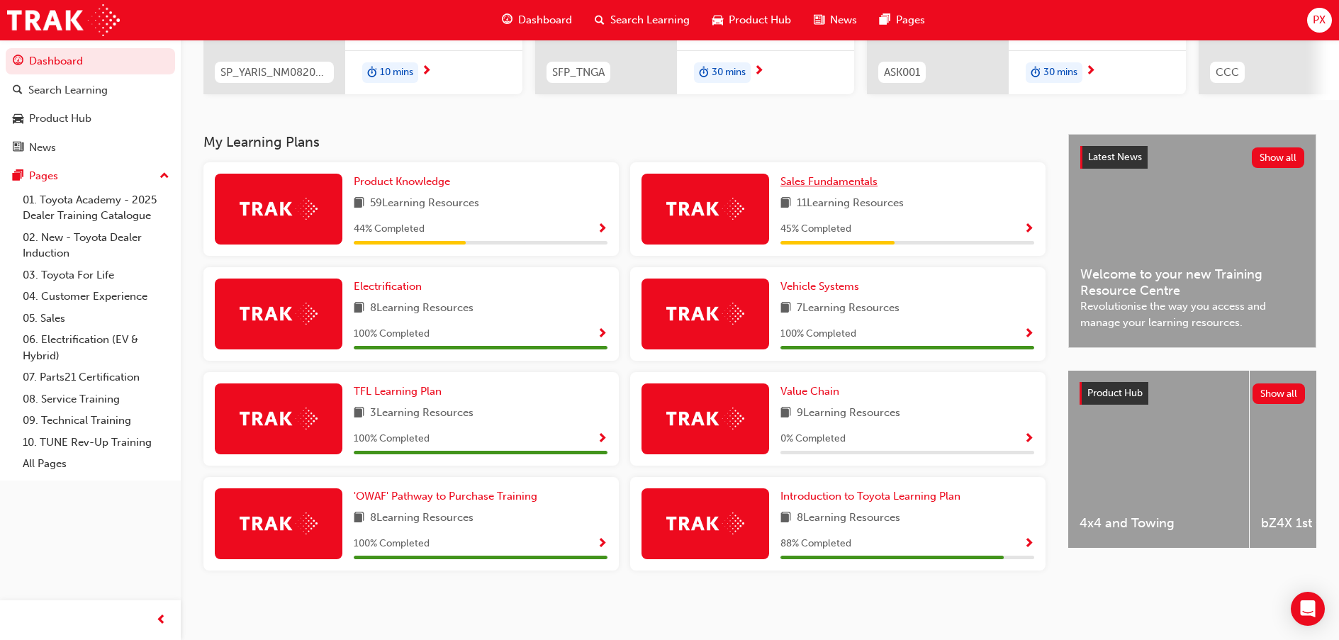
click at [853, 180] on span "Sales Fundamentals" at bounding box center [828, 181] width 97 height 13
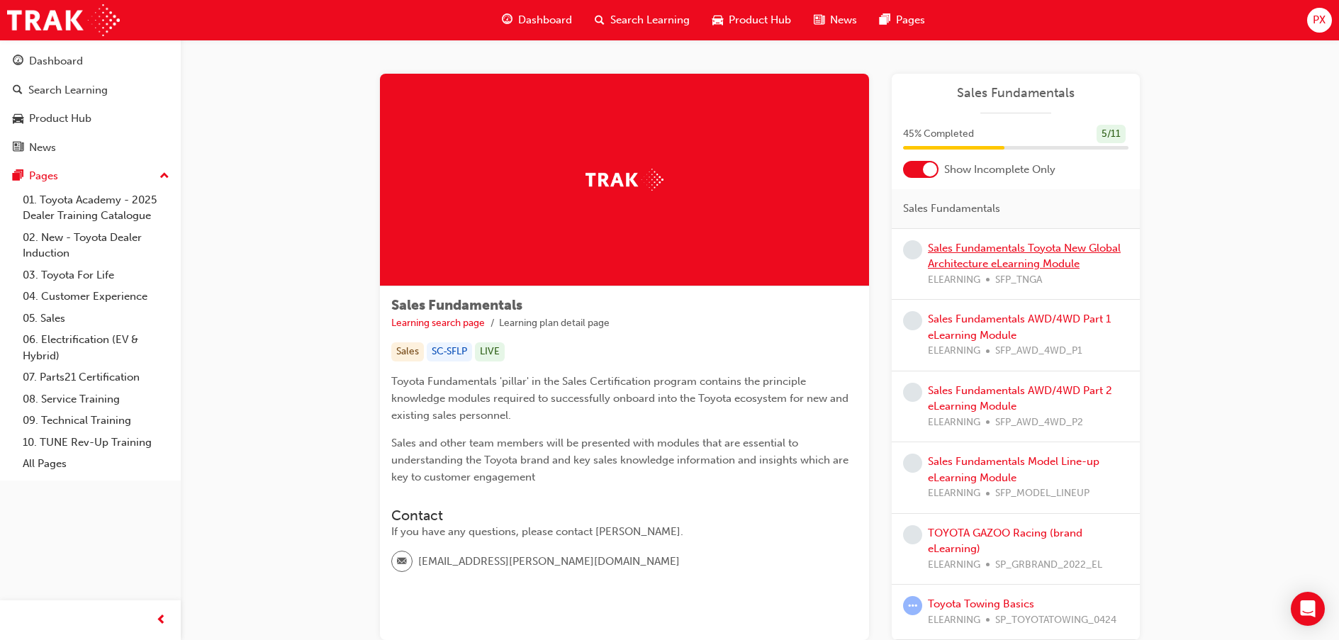
click at [1019, 243] on link "Sales Fundamentals Toyota New Global Architecture eLearning Module" at bounding box center [1024, 256] width 193 height 29
click at [57, 61] on div "Dashboard" at bounding box center [56, 61] width 54 height 16
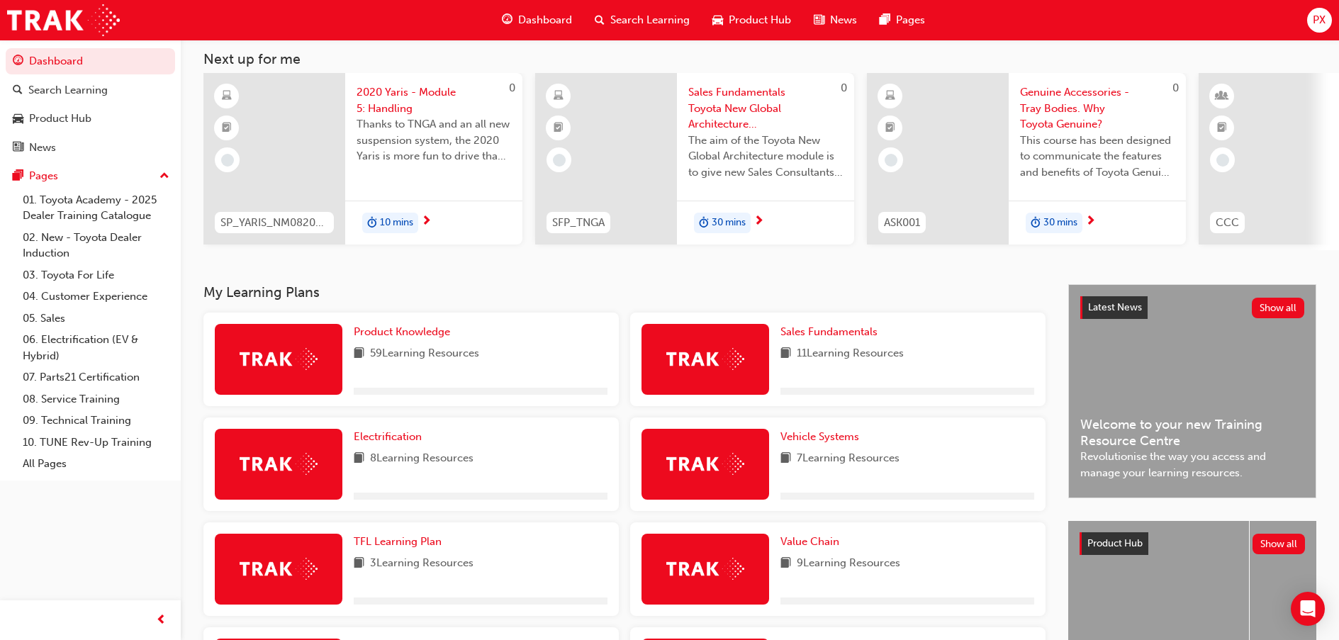
scroll to position [232, 0]
